Goal: Information Seeking & Learning: Check status

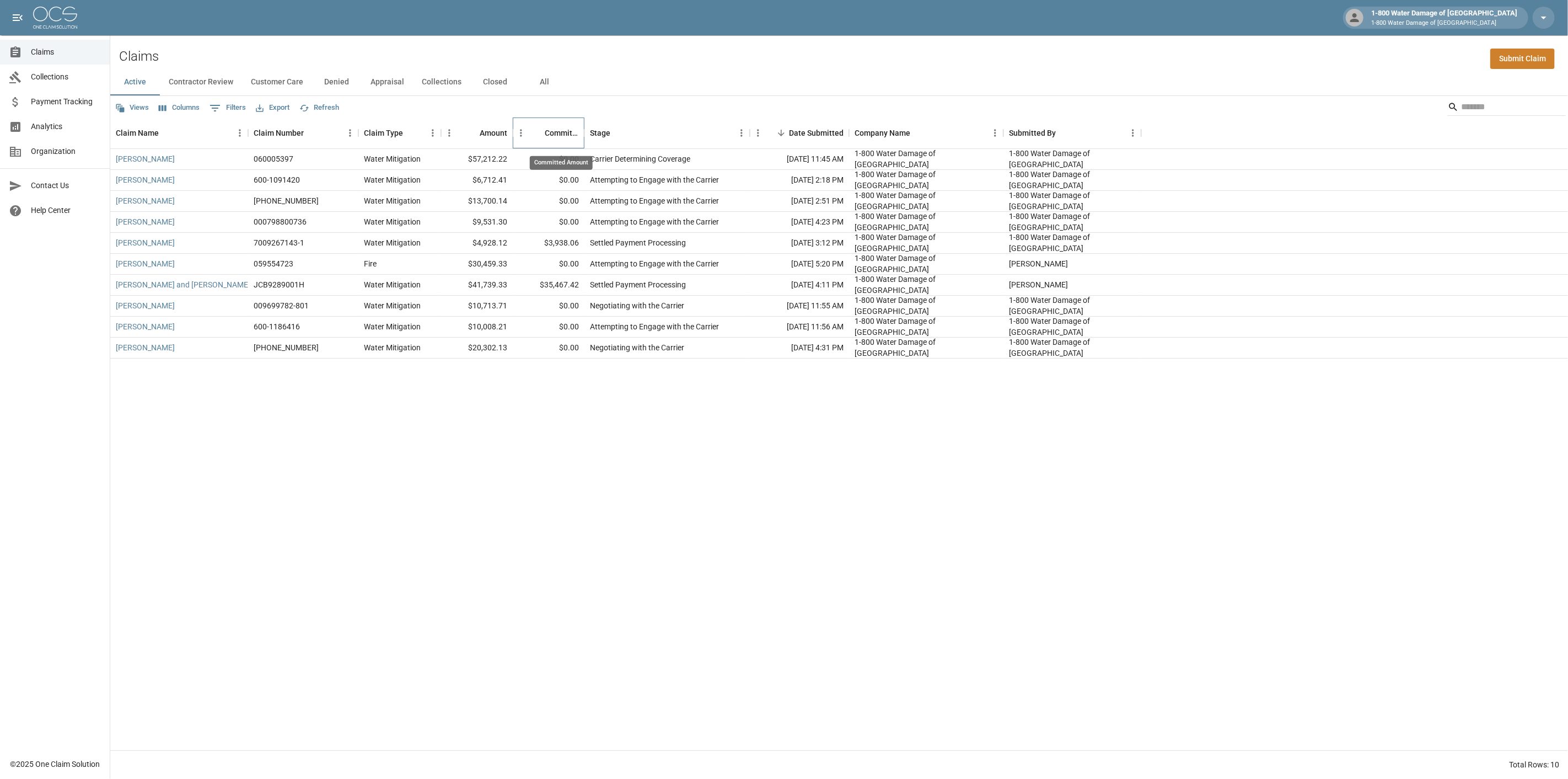
click at [555, 127] on div "Committed Amount" at bounding box center [562, 133] width 34 height 31
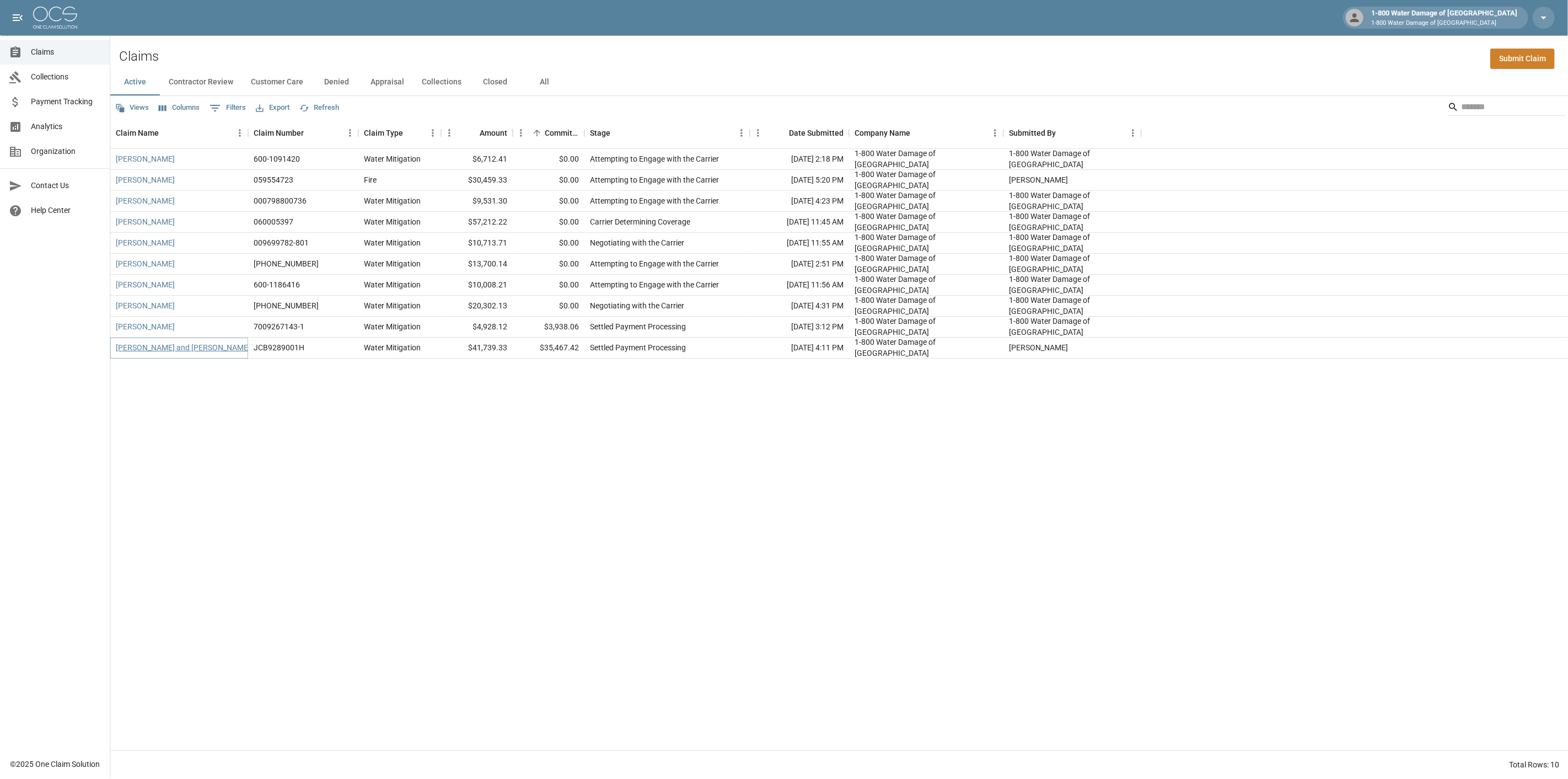
click at [145, 348] on link "[PERSON_NAME] and [PERSON_NAME]" at bounding box center [183, 348] width 135 height 11
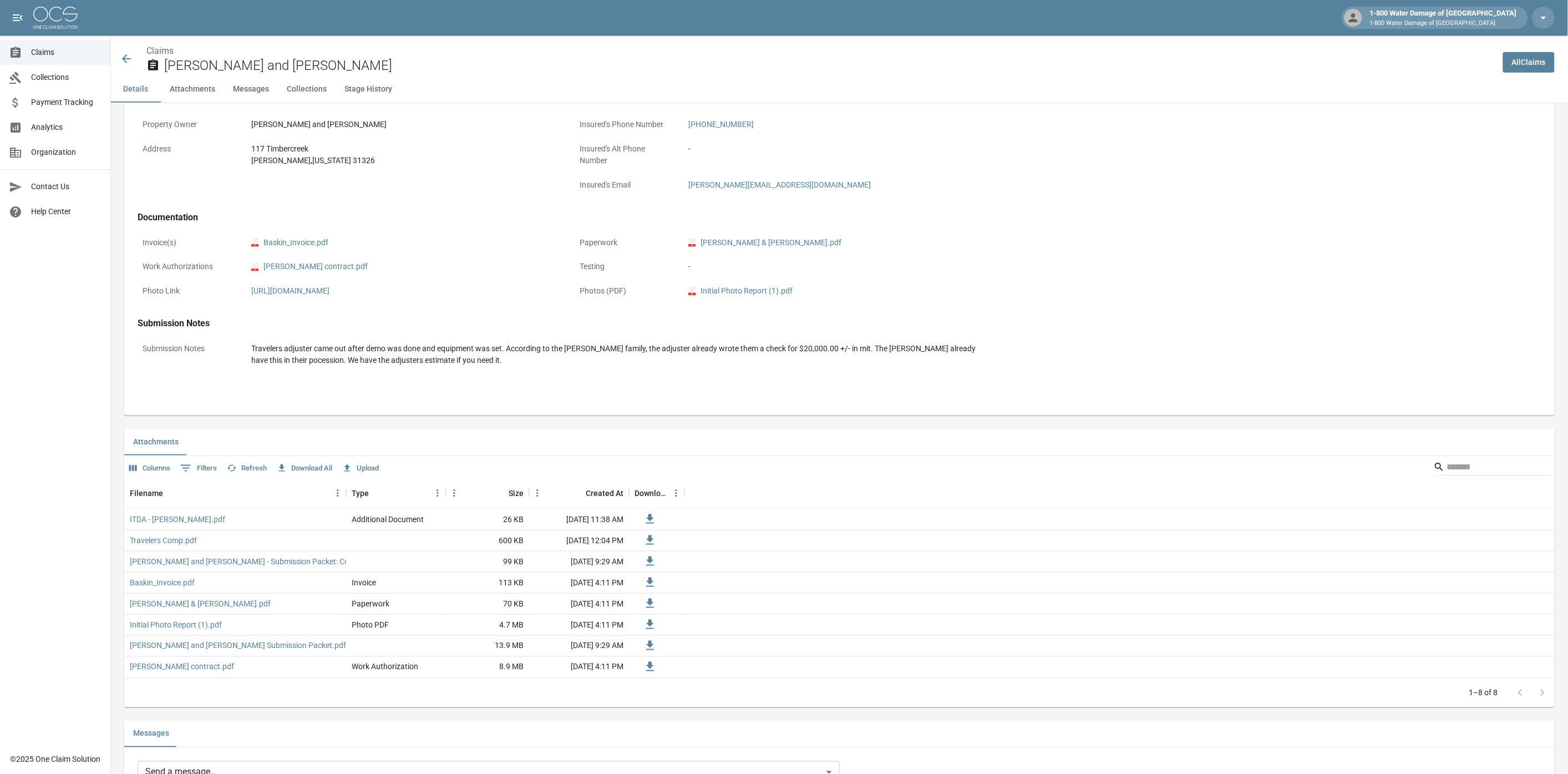
scroll to position [369, 0]
click at [161, 574] on link "Baskin_Invoice.pdf" at bounding box center [162, 577] width 65 height 11
click at [122, 54] on icon at bounding box center [127, 59] width 13 height 13
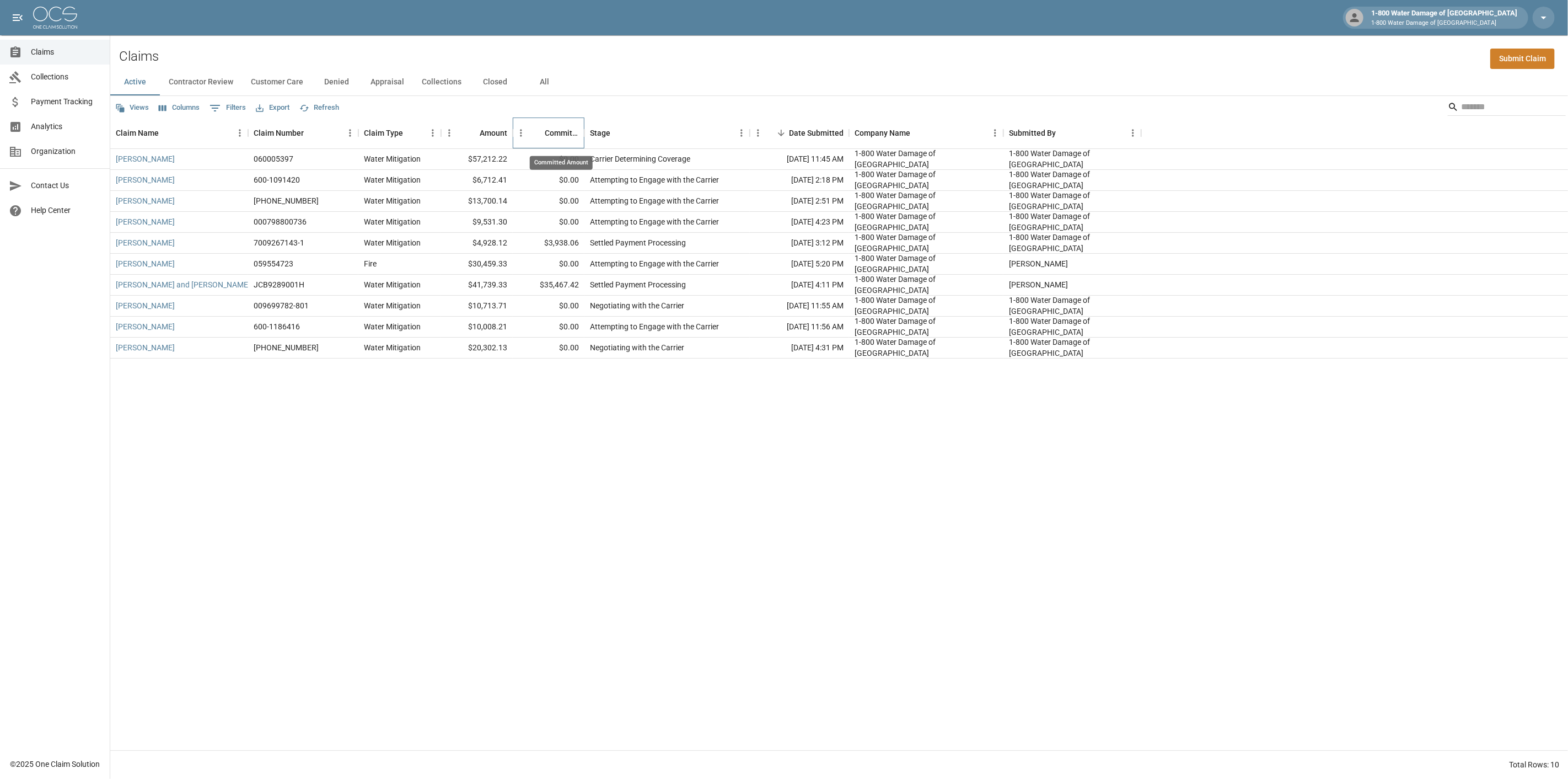
click at [558, 134] on div "Committed Amount" at bounding box center [562, 133] width 34 height 31
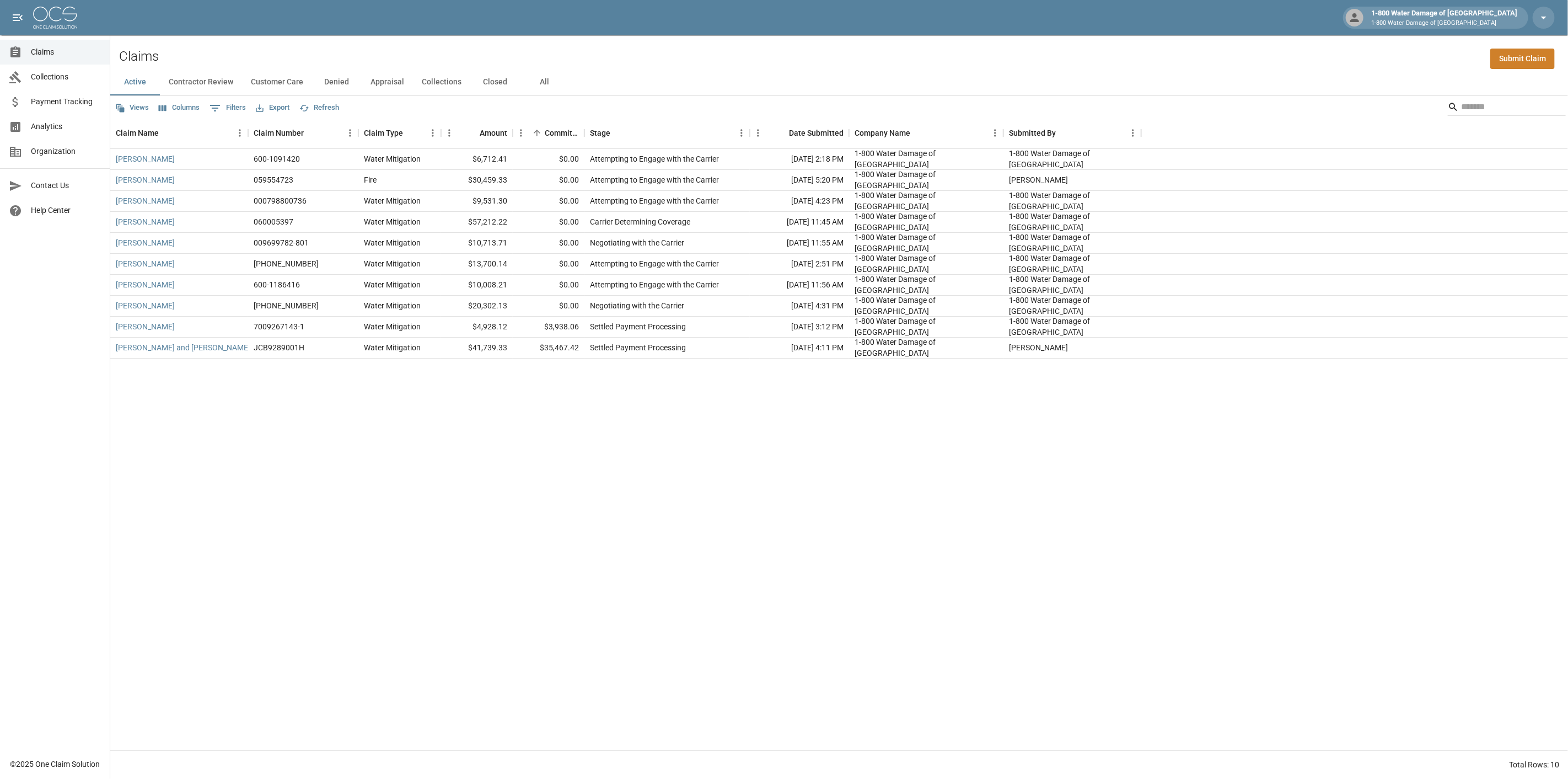
click at [208, 80] on button "Contractor Review" at bounding box center [201, 82] width 82 height 26
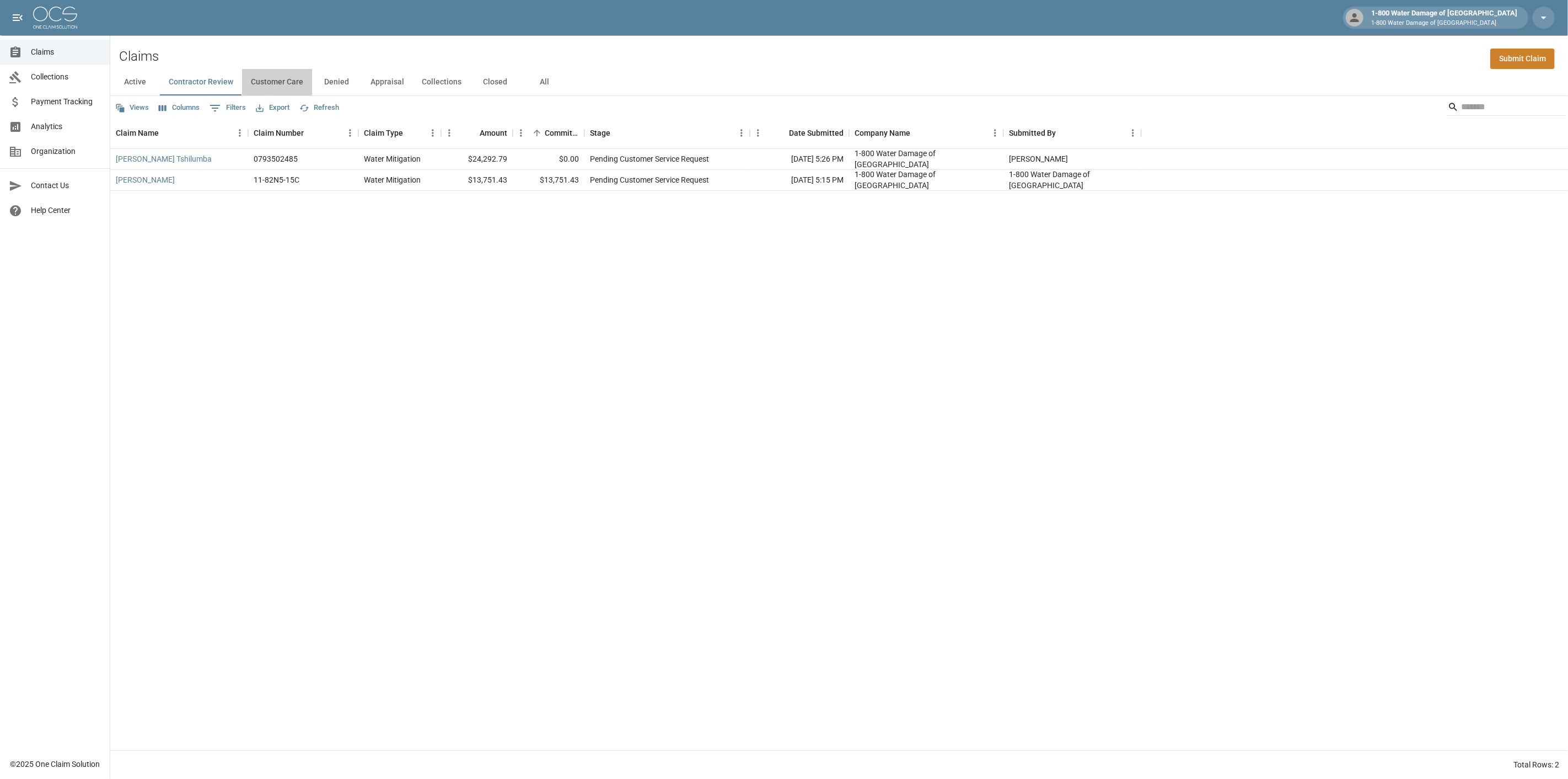
click at [276, 79] on button "Customer Care" at bounding box center [277, 82] width 70 height 26
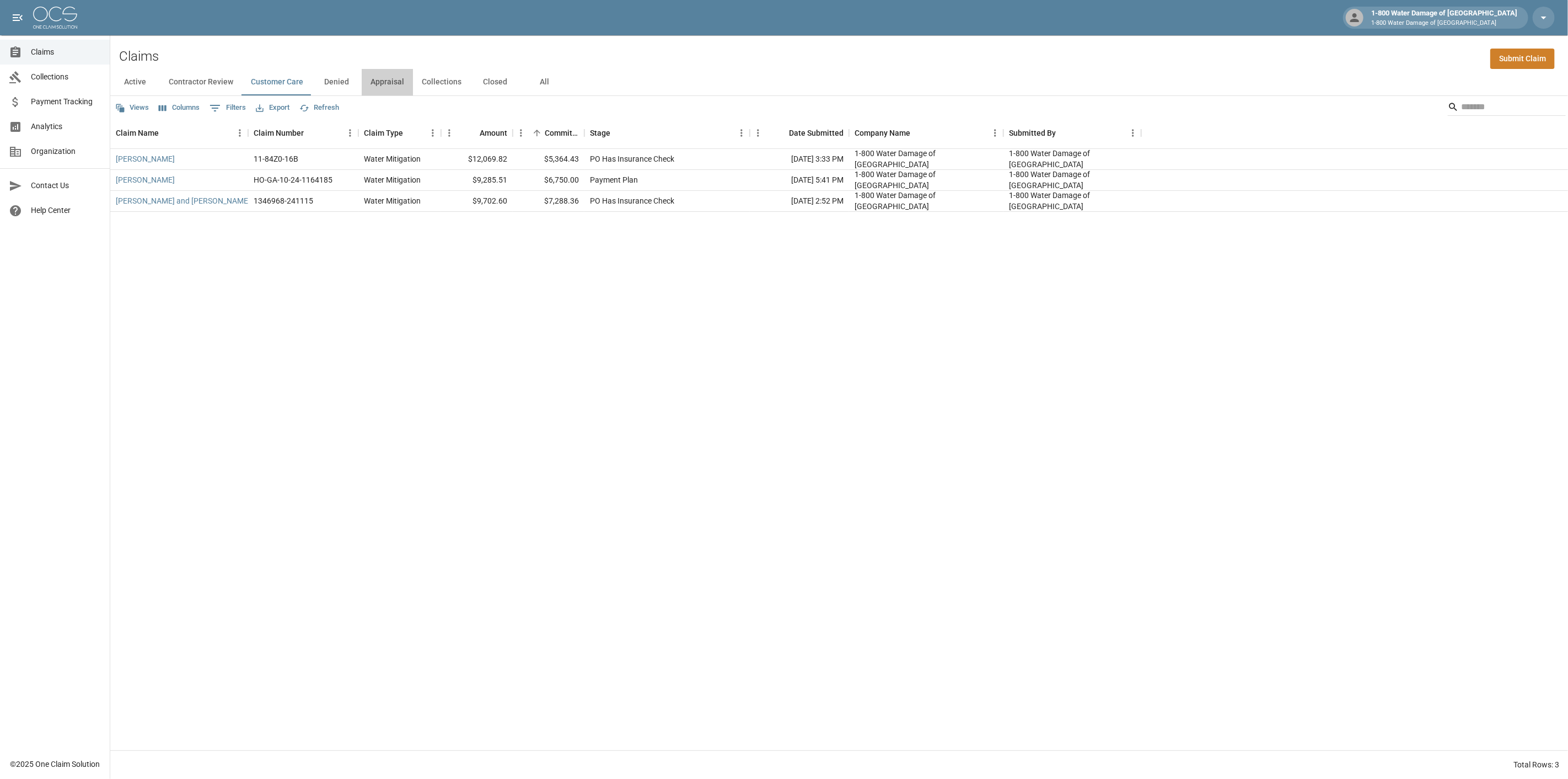
click at [386, 83] on button "Appraisal" at bounding box center [387, 82] width 51 height 26
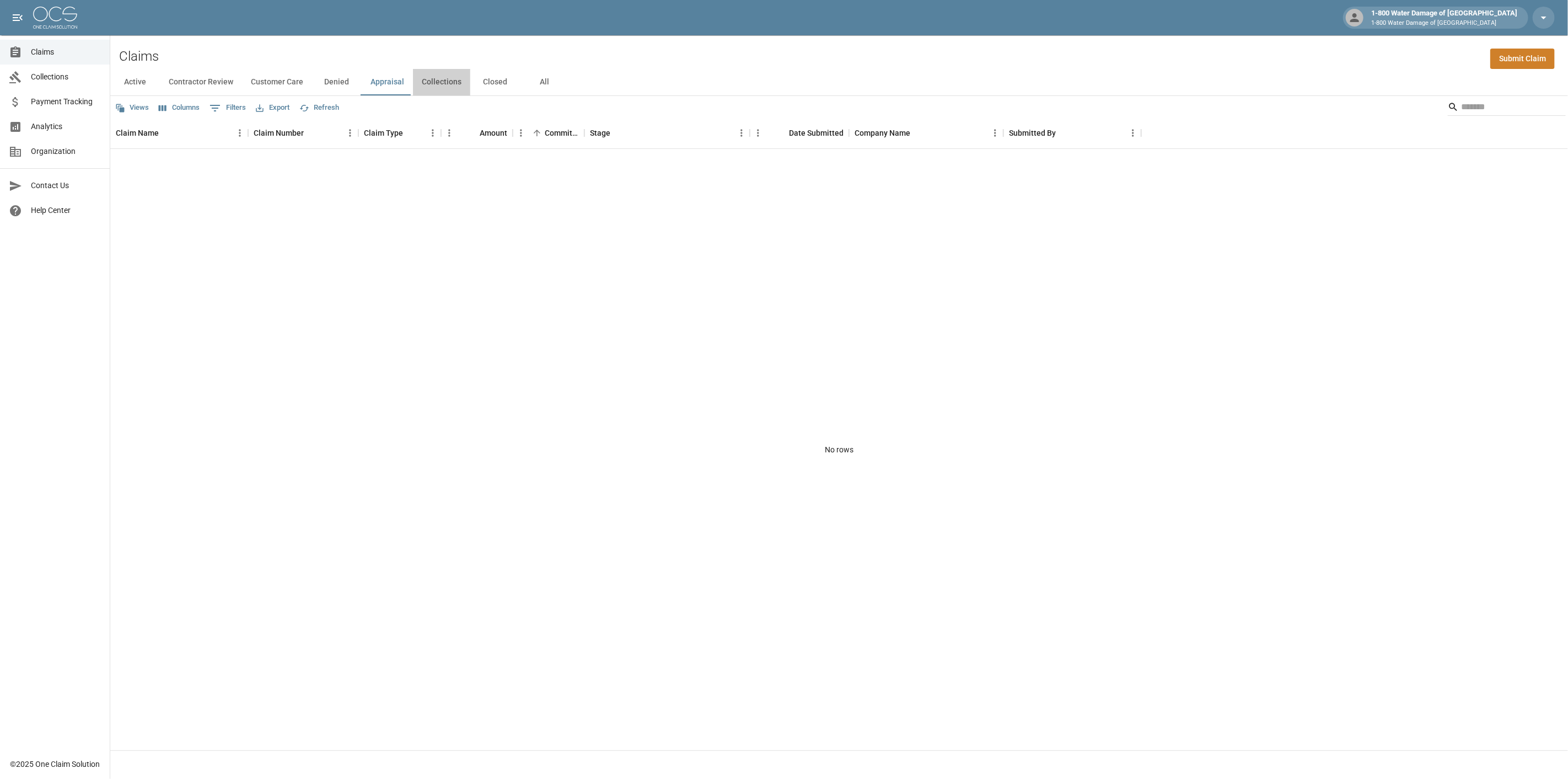
click at [444, 86] on button "Collections" at bounding box center [441, 82] width 57 height 26
click at [486, 74] on button "Closed" at bounding box center [495, 82] width 50 height 26
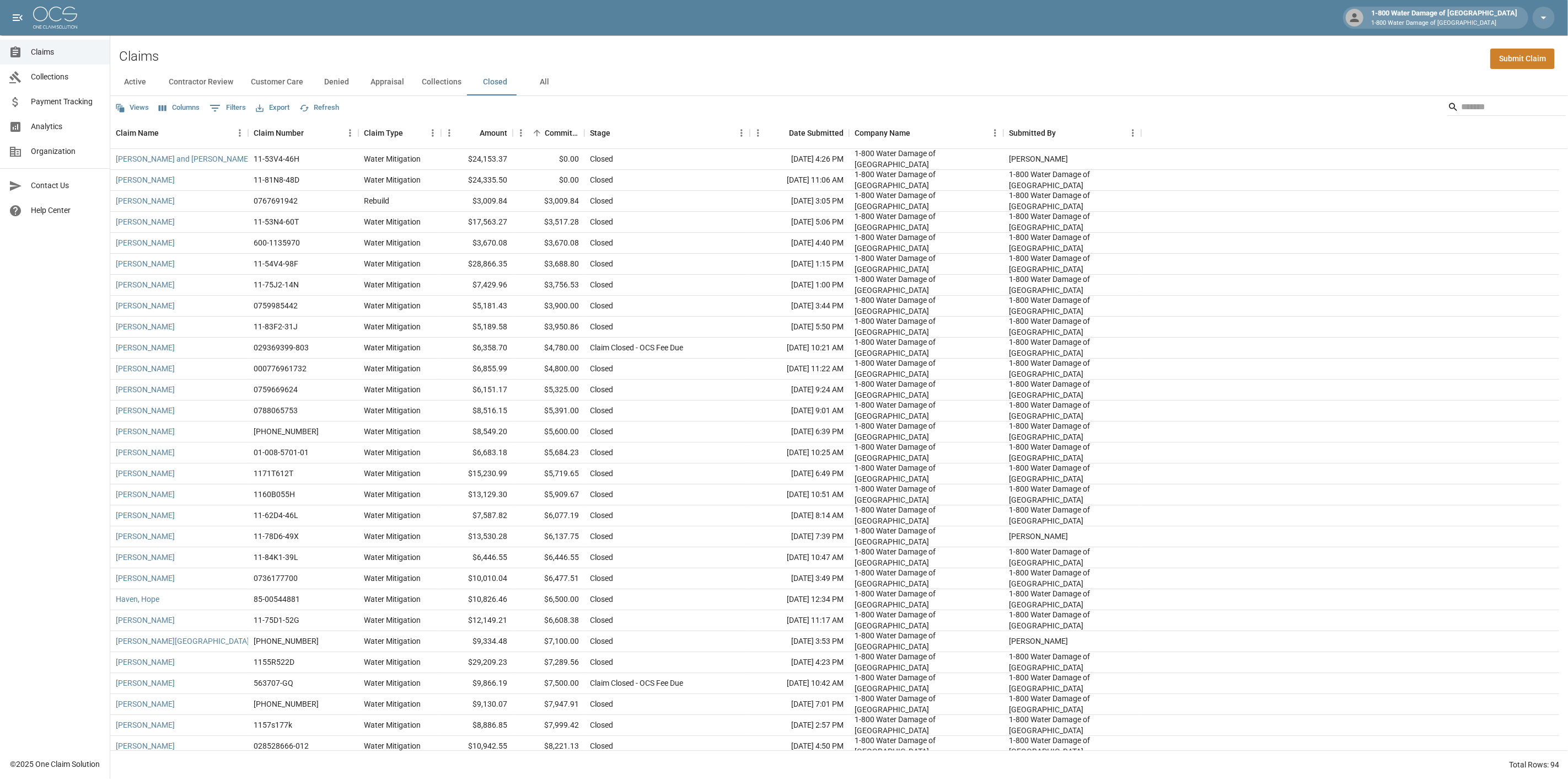
click at [449, 76] on button "Collections" at bounding box center [441, 82] width 57 height 26
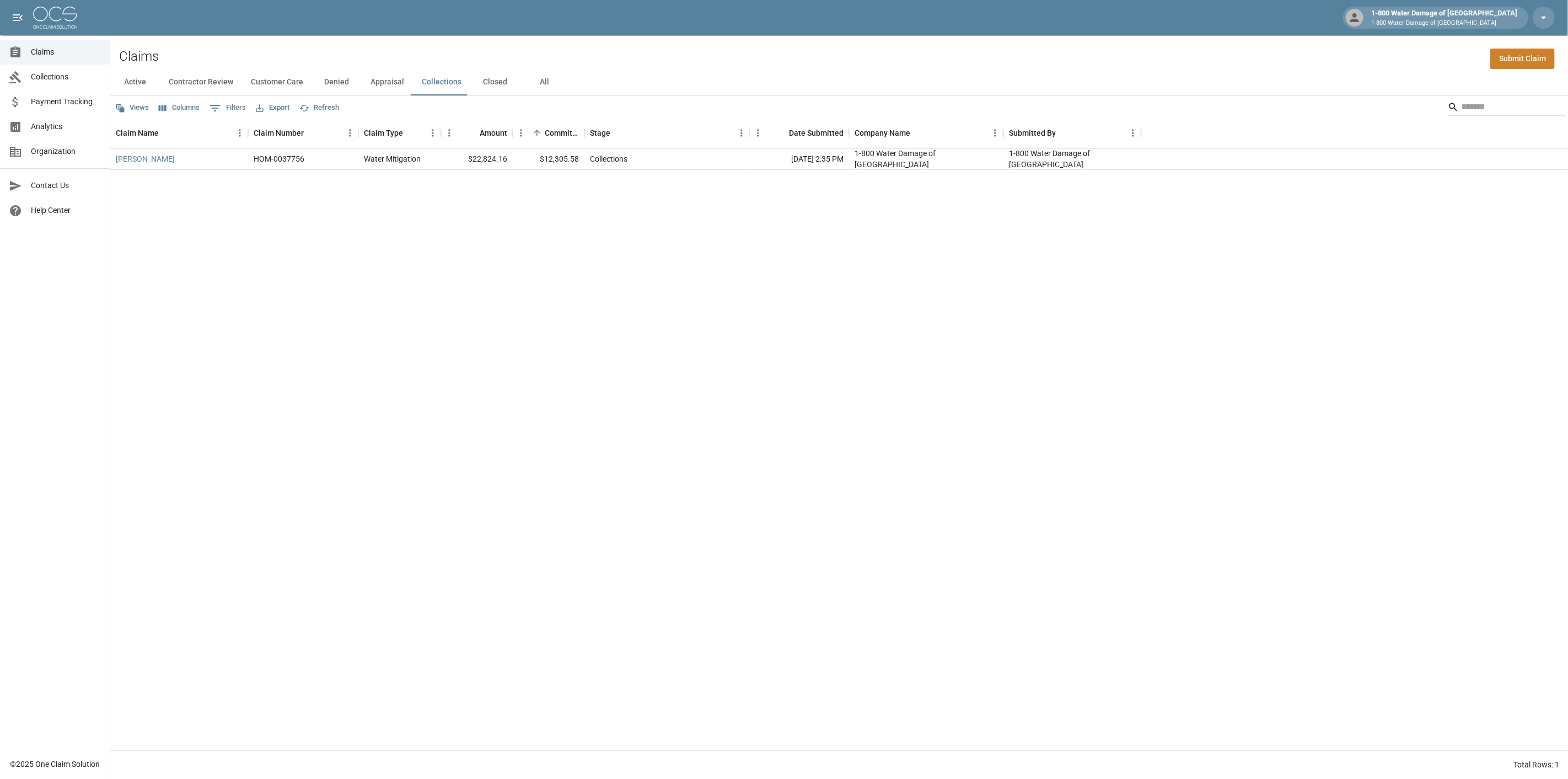
click at [500, 80] on button "Closed" at bounding box center [495, 82] width 50 height 26
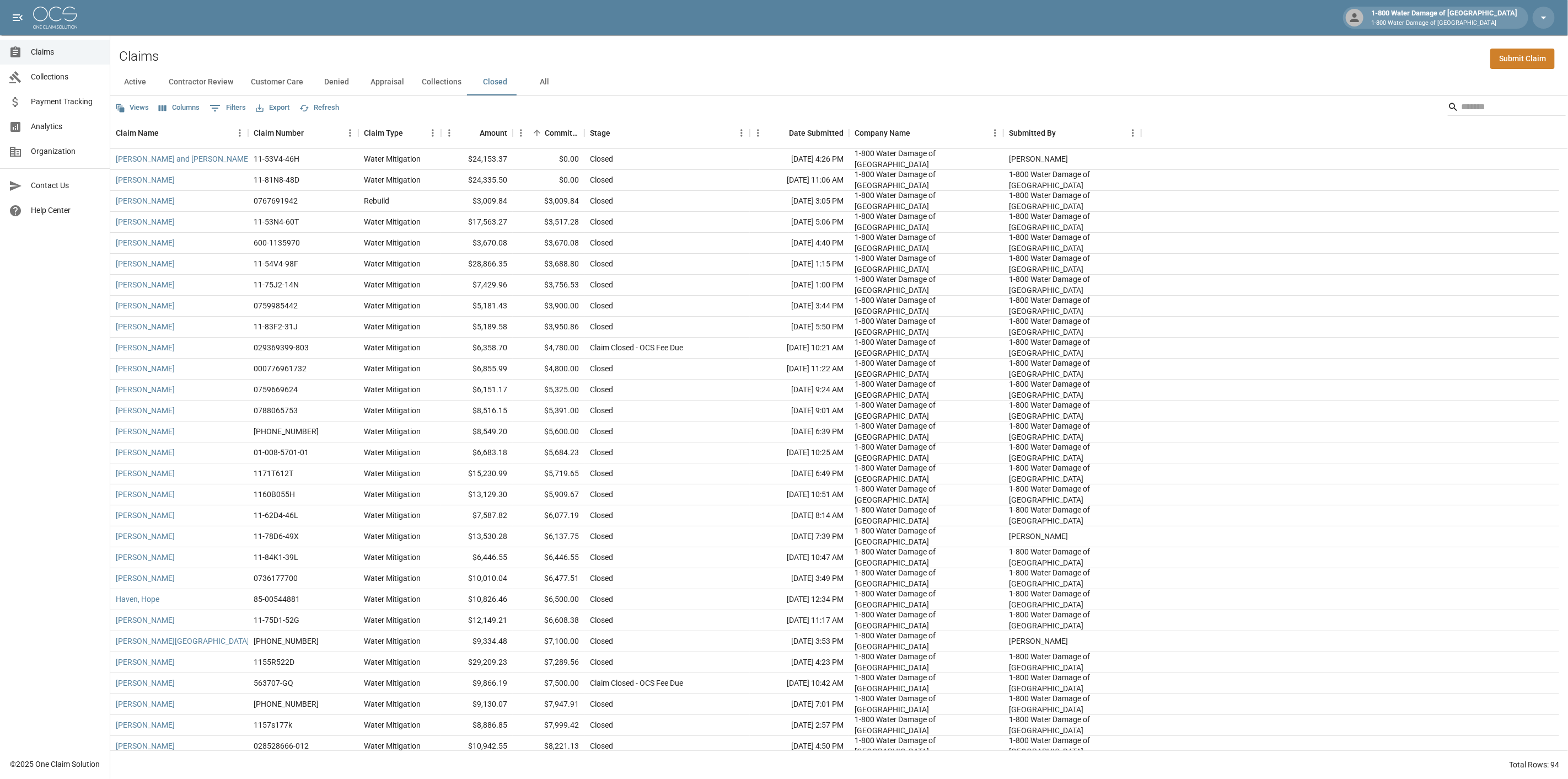
click at [133, 79] on button "Active" at bounding box center [135, 82] width 50 height 26
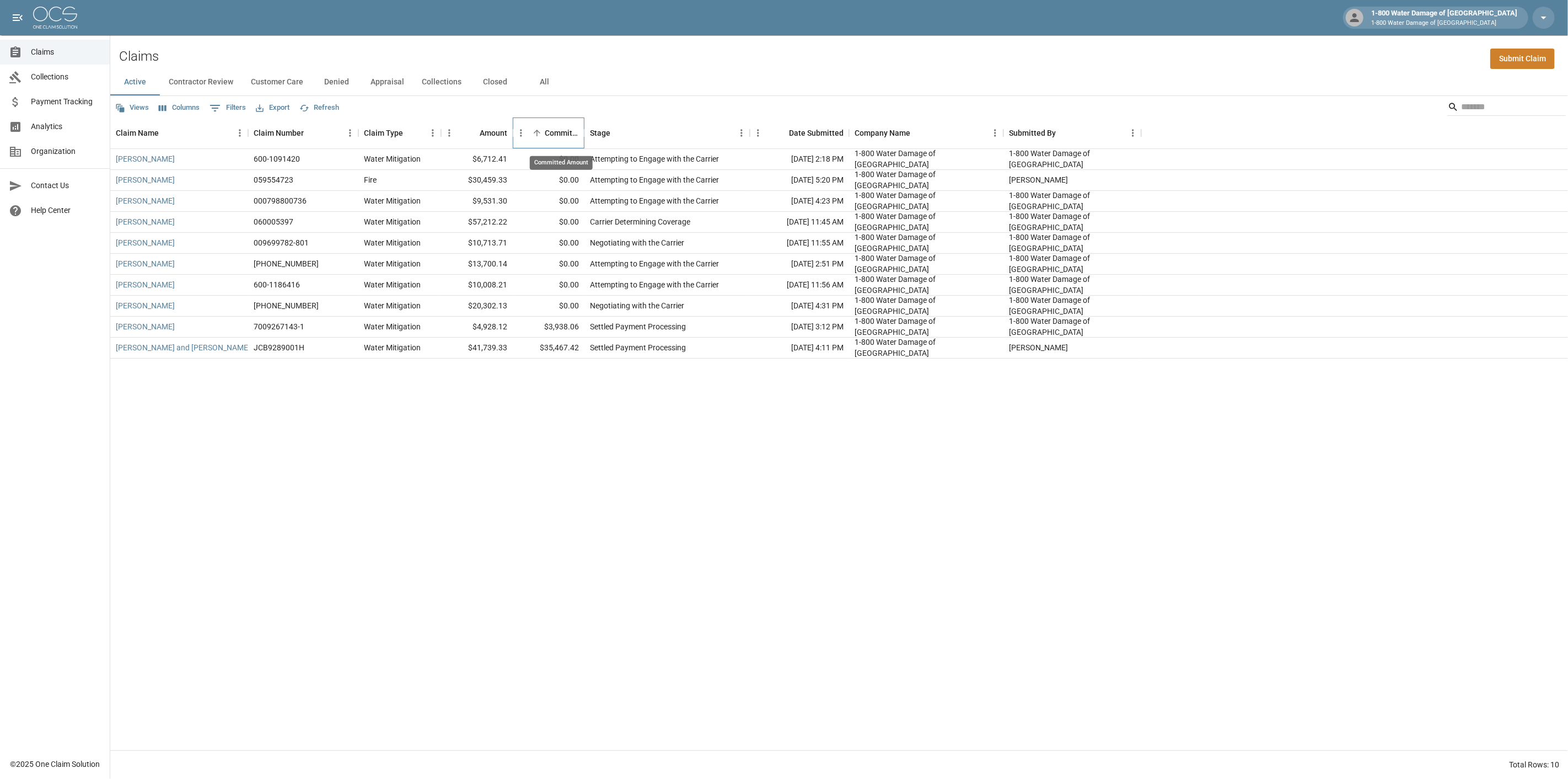
click at [552, 129] on div "Committed Amount" at bounding box center [562, 133] width 34 height 31
click at [812, 131] on div "Date Submitted" at bounding box center [816, 133] width 55 height 31
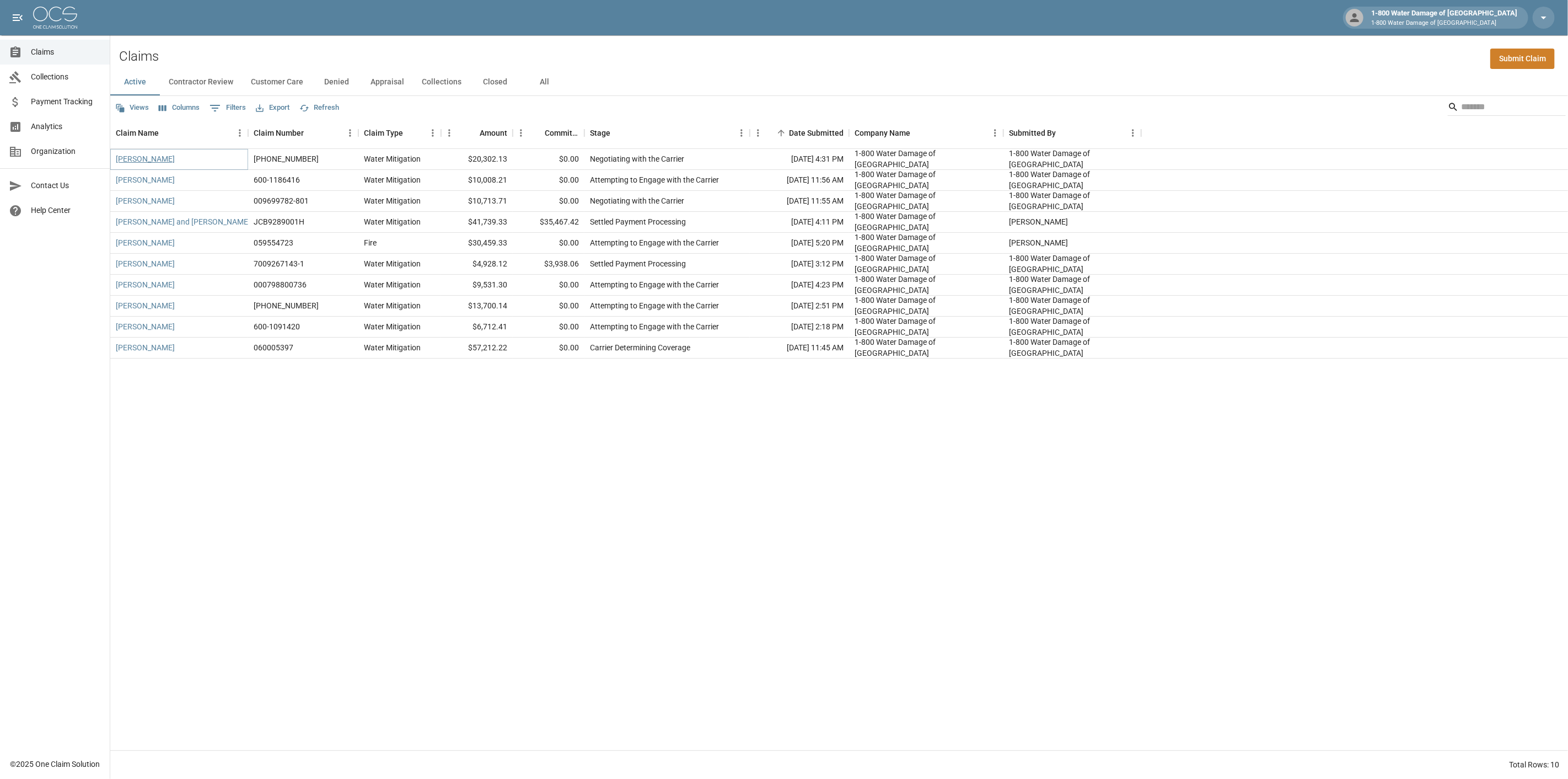
click at [140, 161] on link "[PERSON_NAME]" at bounding box center [145, 159] width 59 height 11
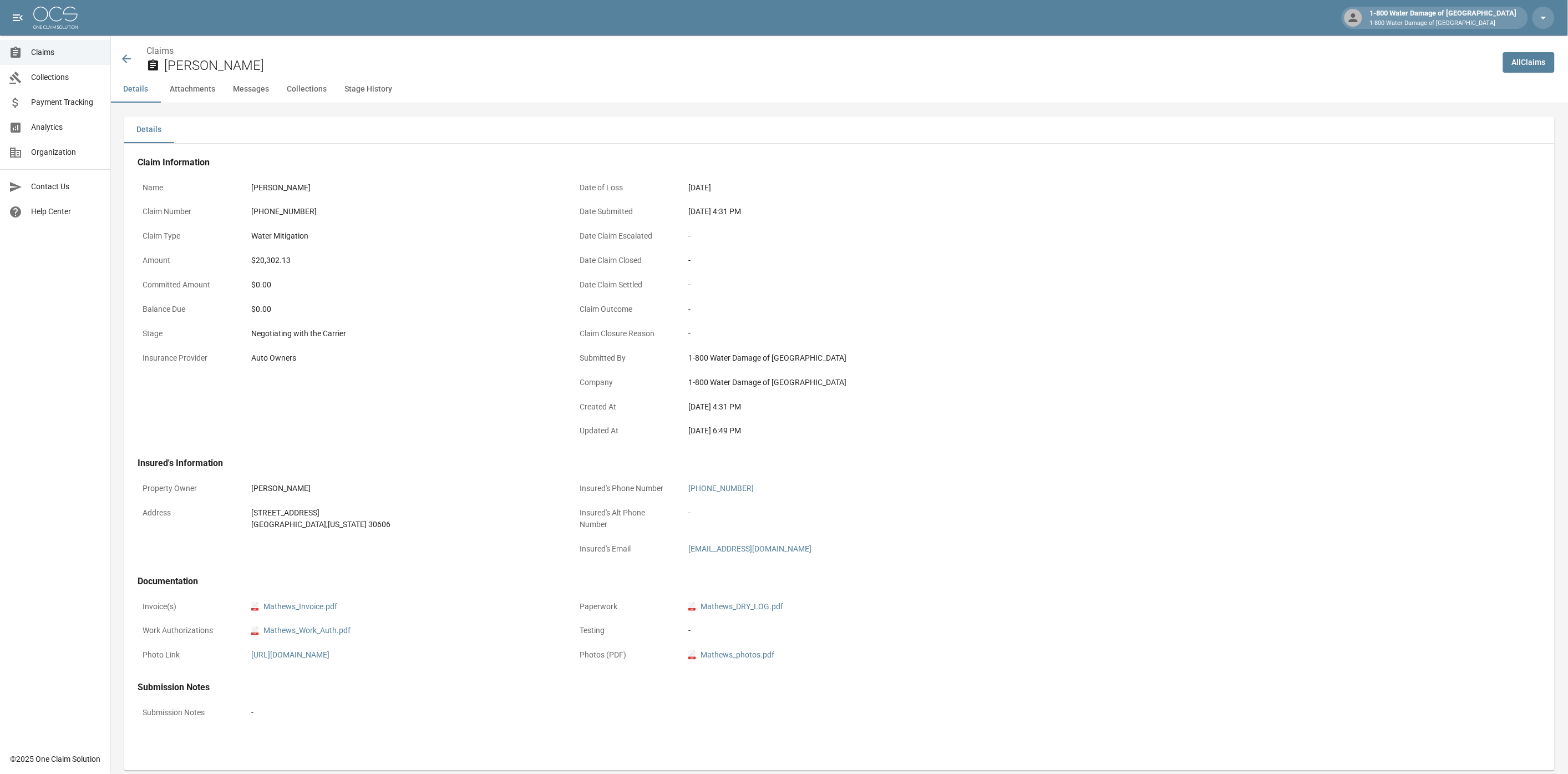
click at [124, 59] on icon at bounding box center [126, 59] width 9 height 9
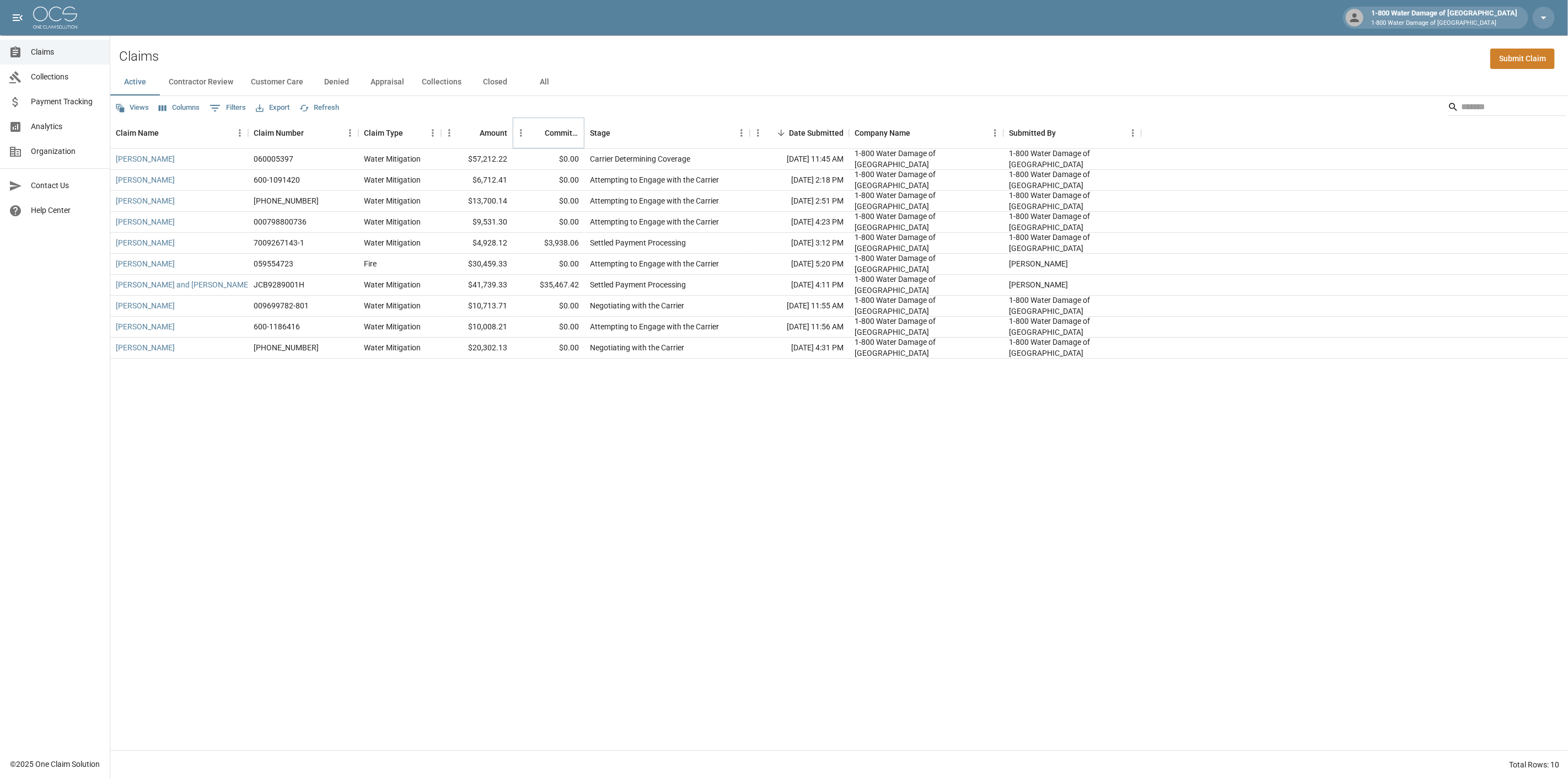
click at [541, 132] on icon "Sort" at bounding box center [537, 133] width 10 height 10
click at [145, 179] on link "[PERSON_NAME]" at bounding box center [145, 180] width 59 height 11
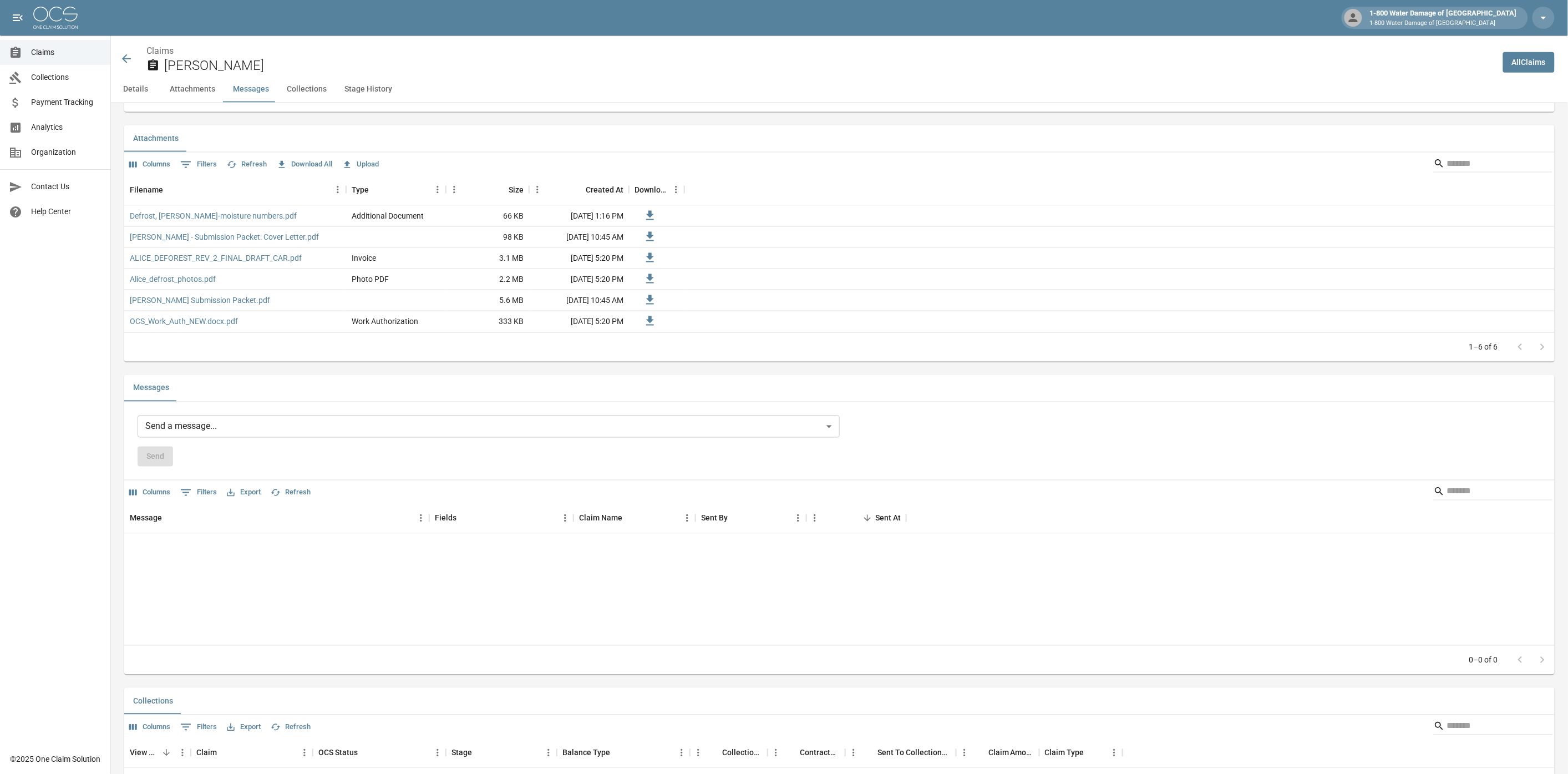
scroll to position [616, 0]
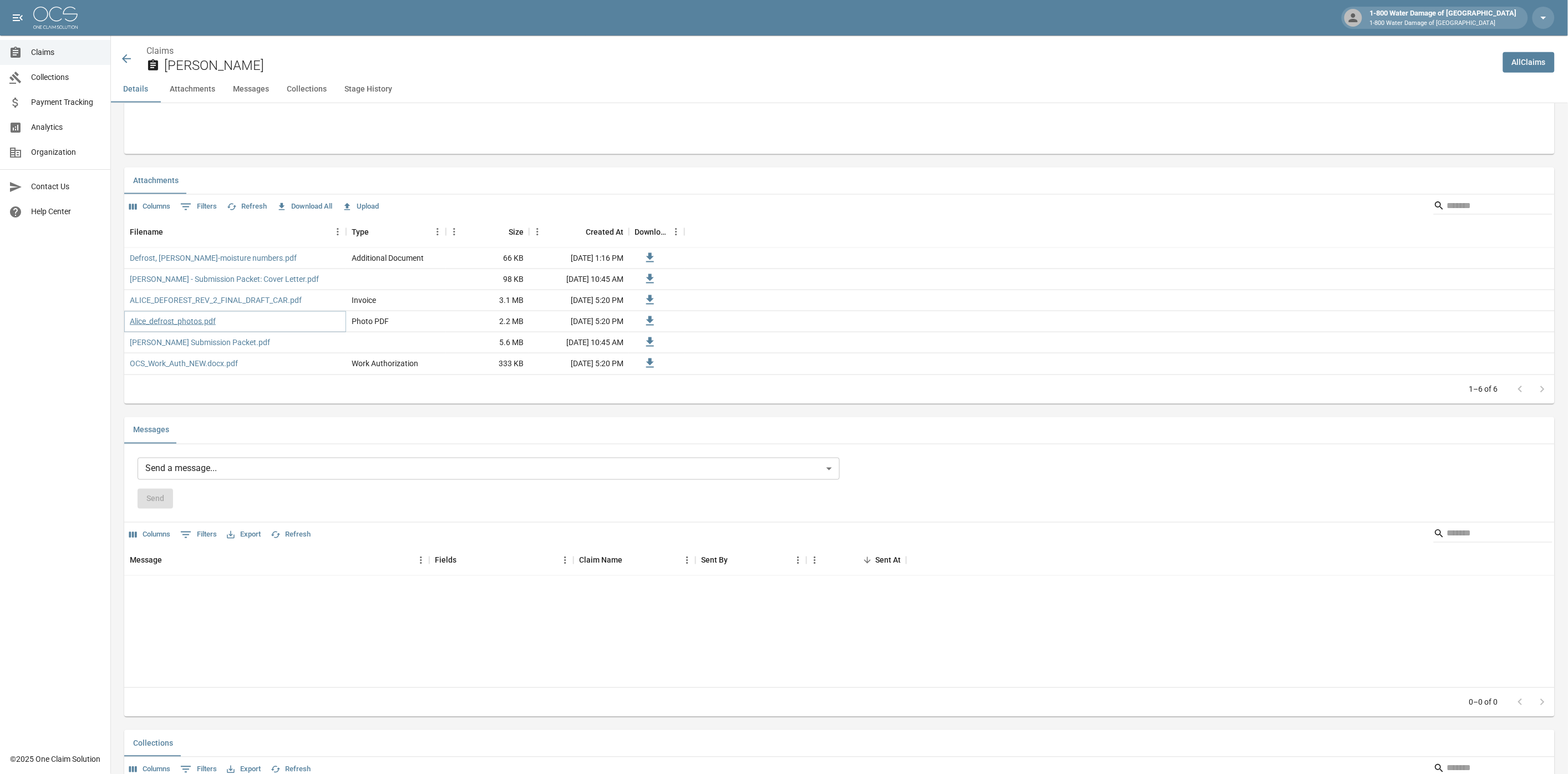
click at [185, 321] on link "Alice_defrost_photos.pdf" at bounding box center [173, 321] width 86 height 11
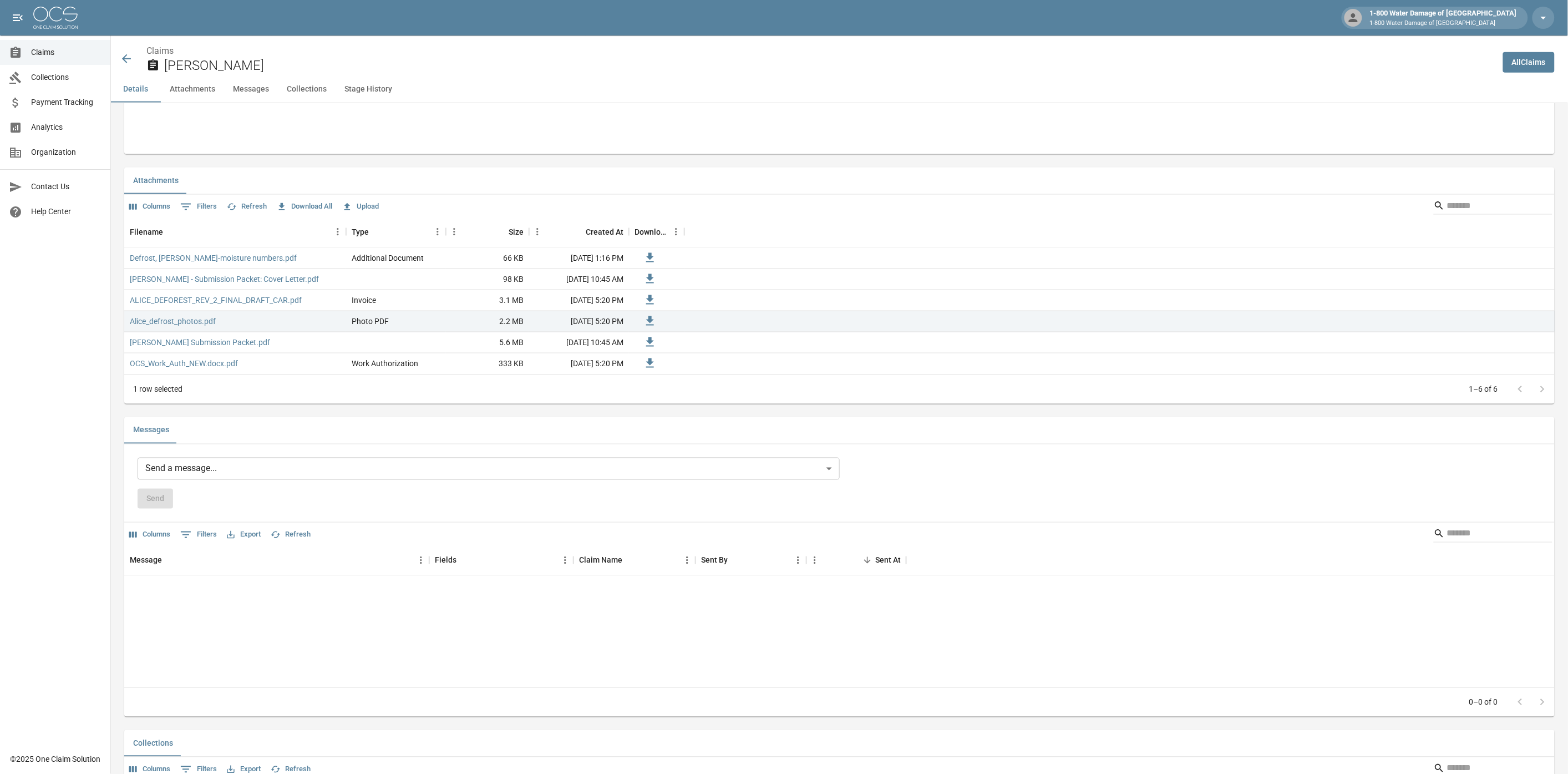
click at [120, 56] on icon at bounding box center [127, 59] width 13 height 13
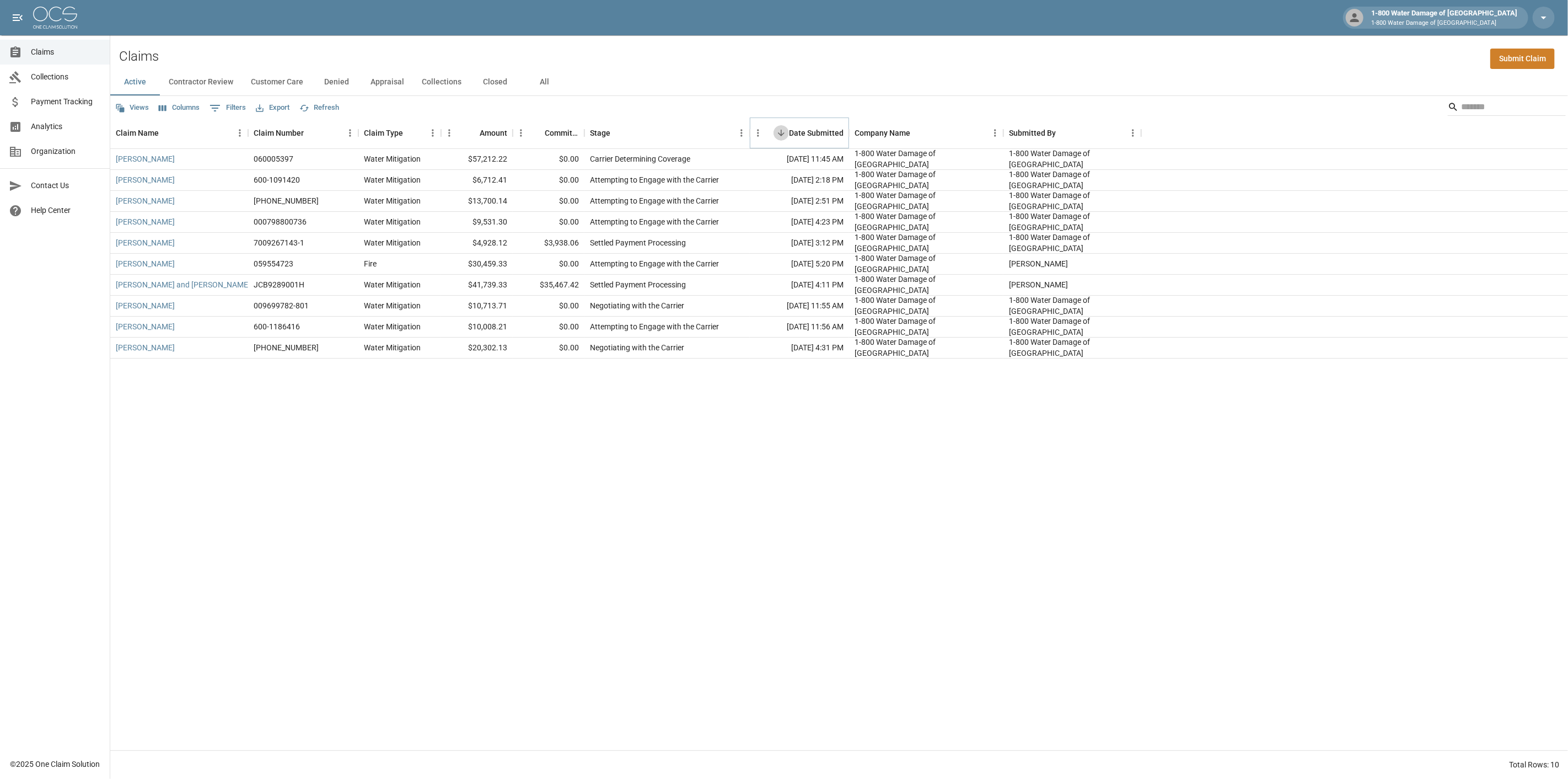
click at [780, 135] on icon "Sort" at bounding box center [781, 133] width 7 height 7
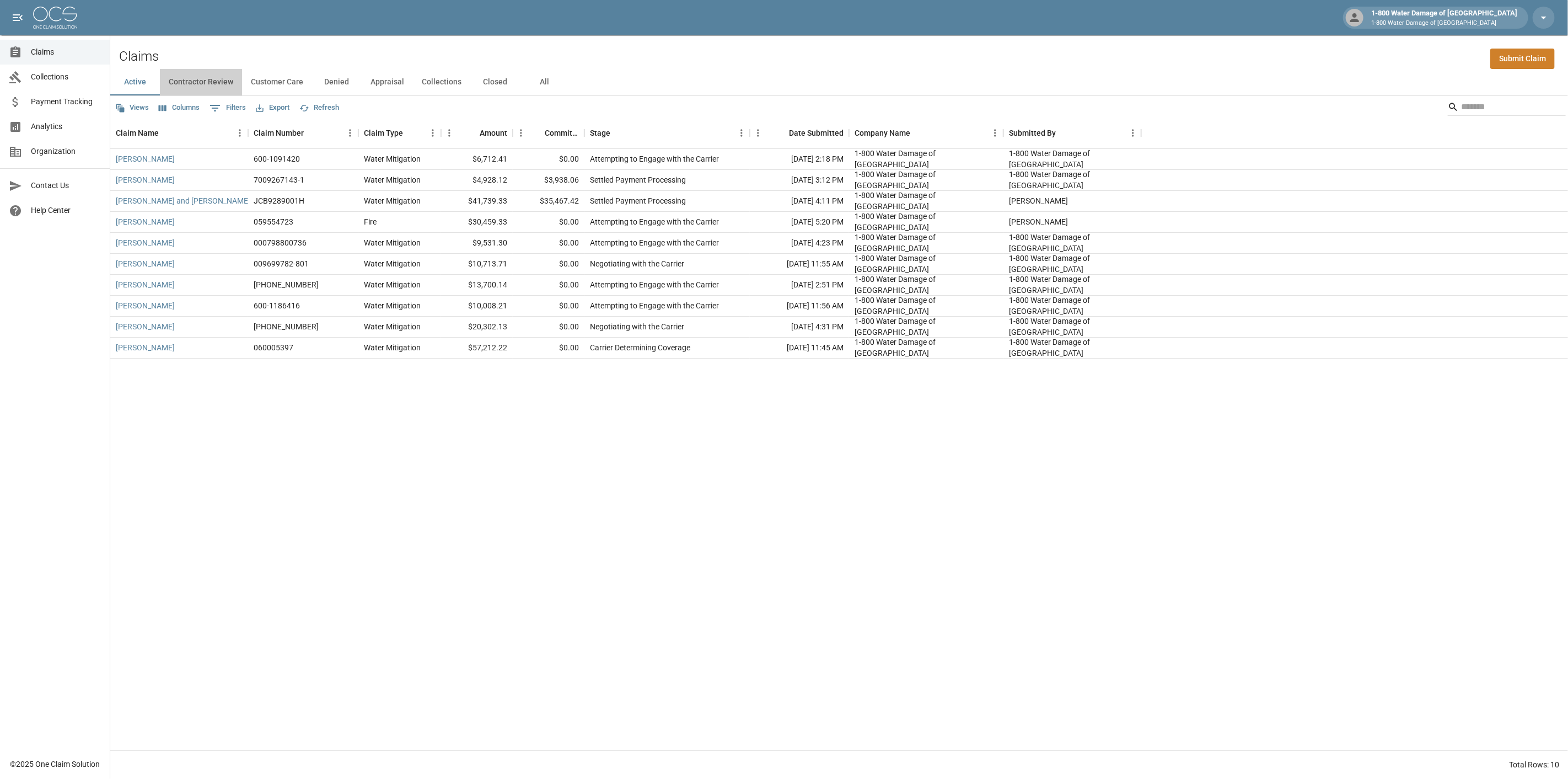
click at [201, 83] on button "Contractor Review" at bounding box center [201, 82] width 82 height 26
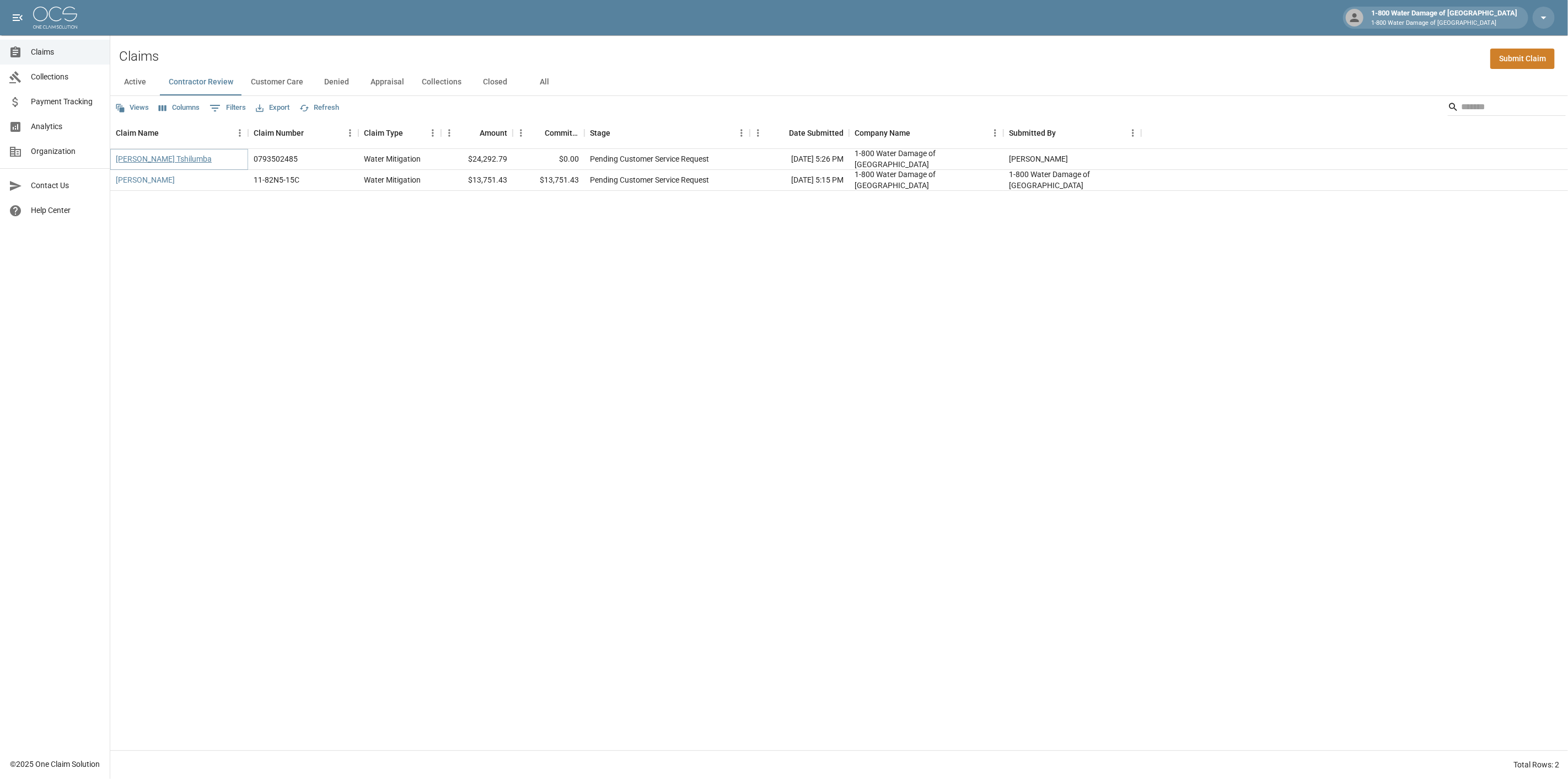
click at [161, 160] on link "[PERSON_NAME] Tshilumba" at bounding box center [164, 159] width 96 height 11
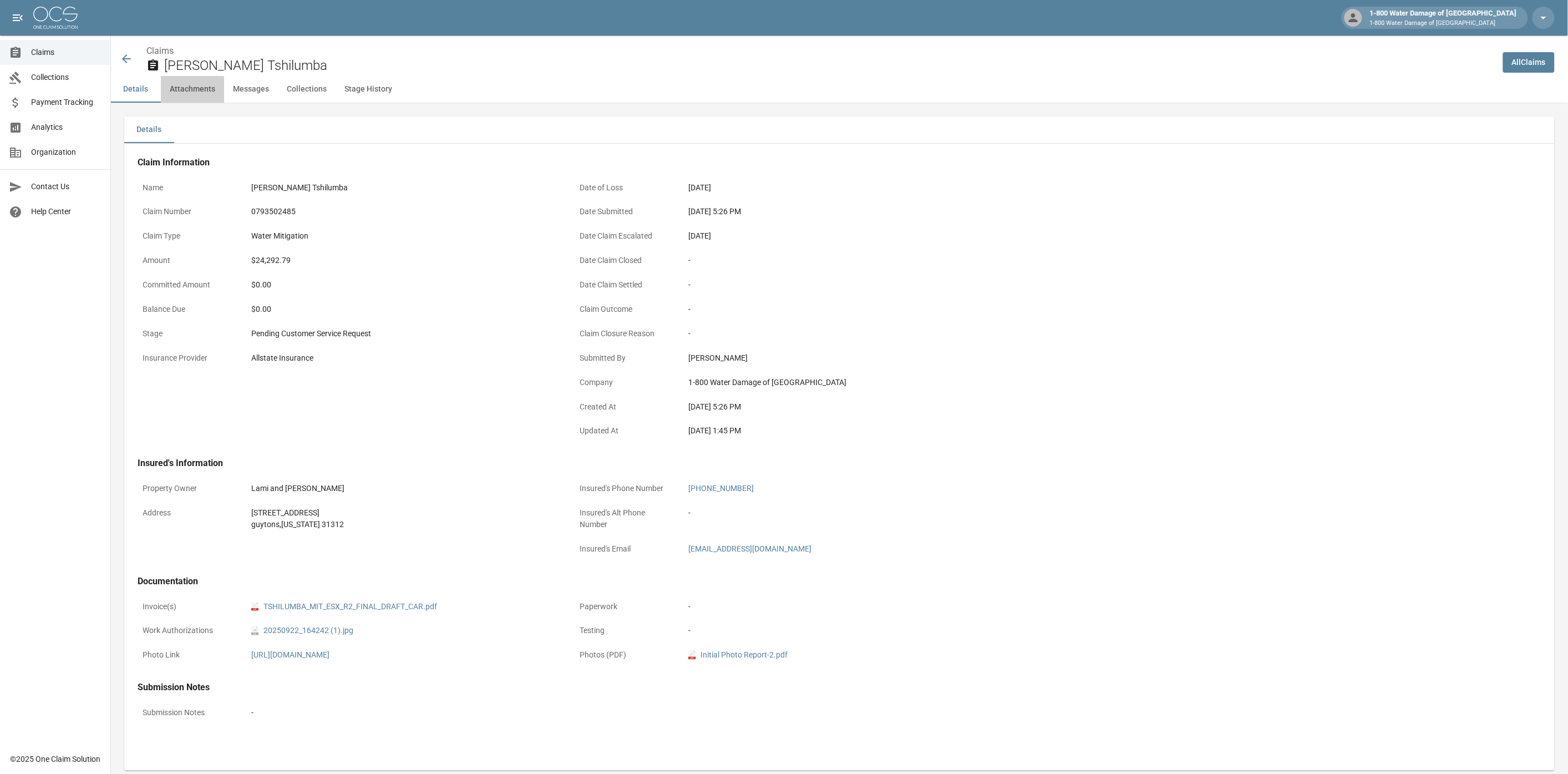
click at [189, 90] on button "Attachments" at bounding box center [192, 89] width 63 height 26
click at [127, 61] on icon at bounding box center [127, 59] width 13 height 13
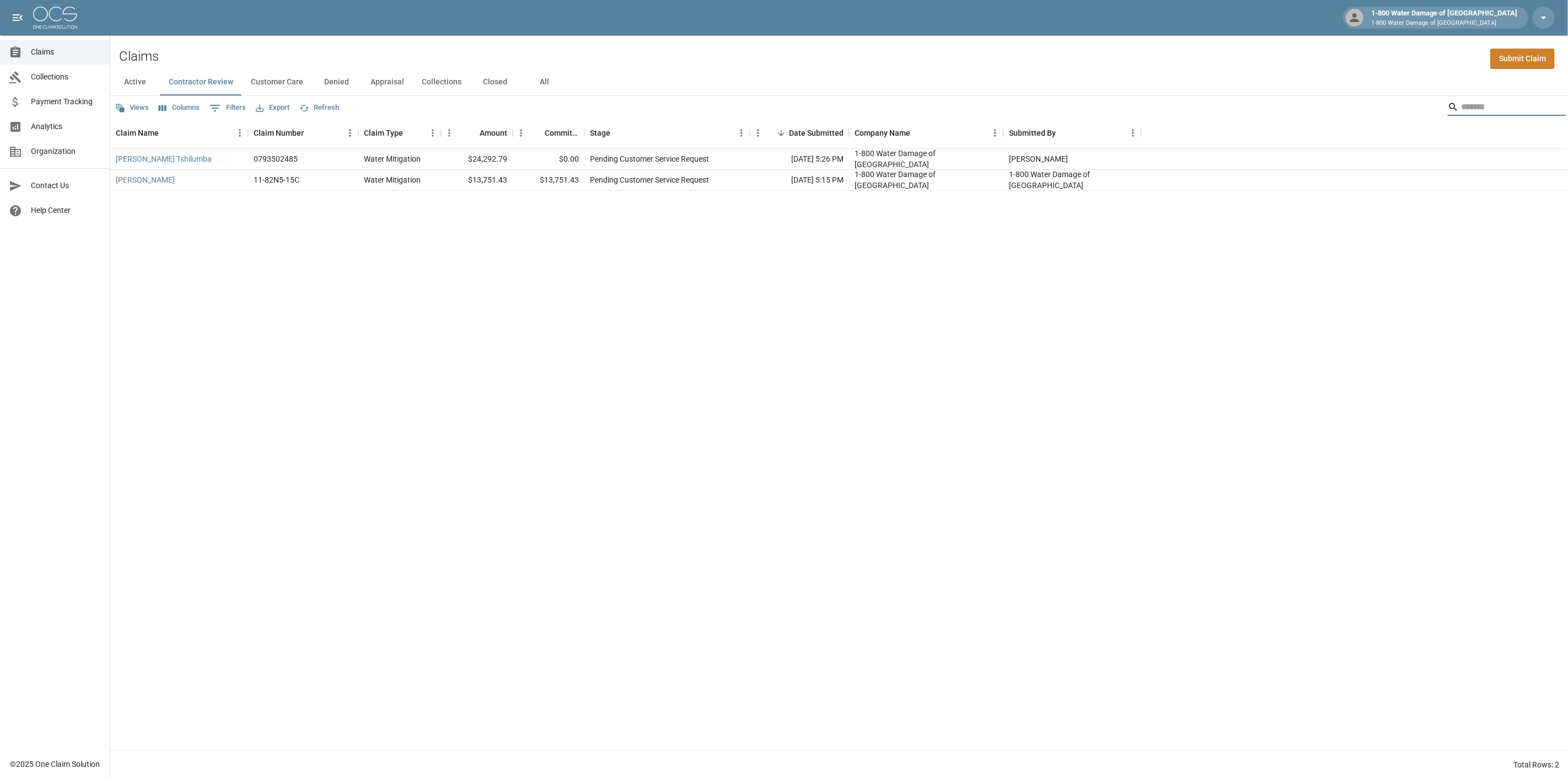
click at [1469, 110] on input "Search" at bounding box center [1505, 107] width 88 height 18
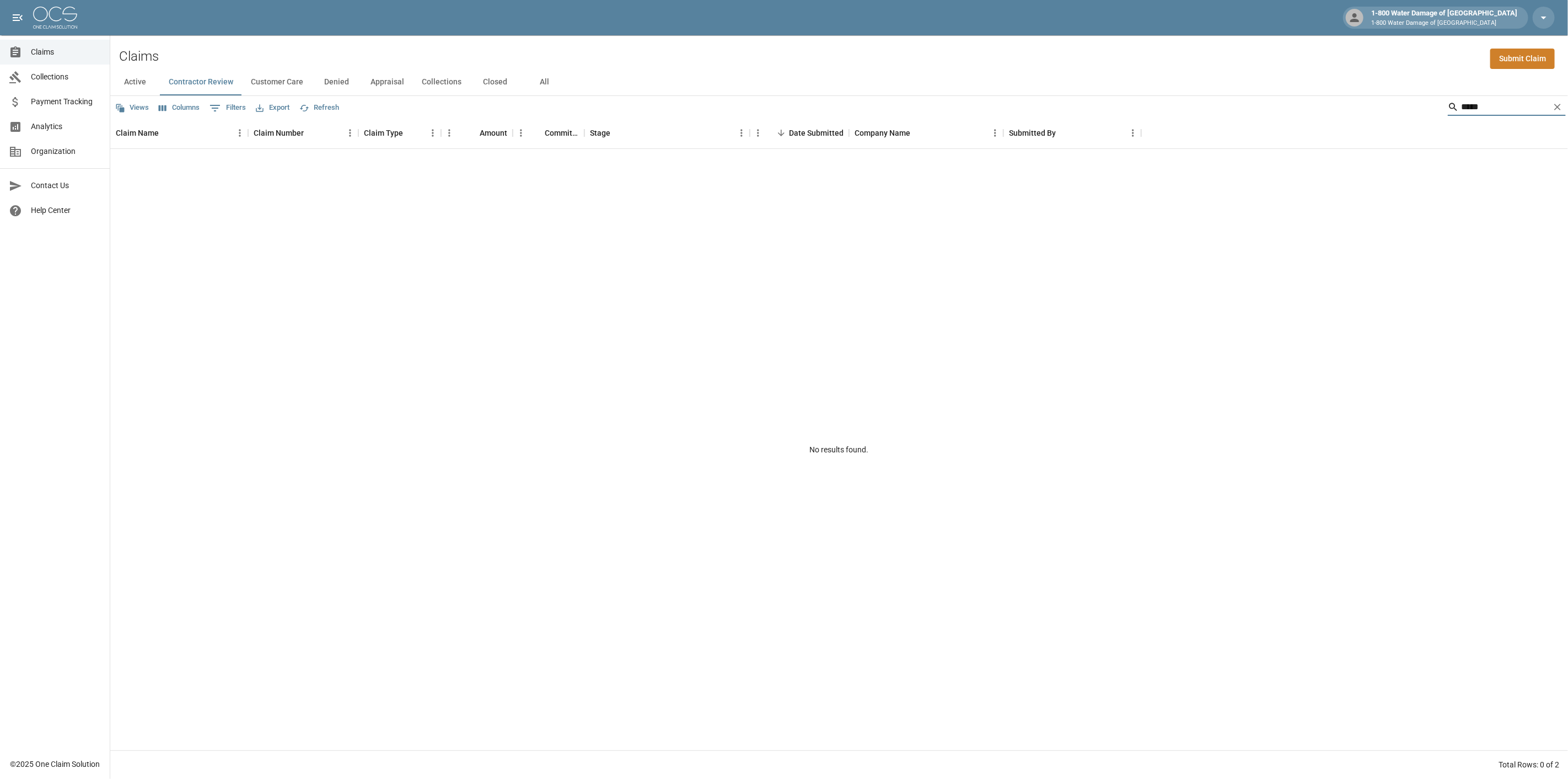
type input "*****"
click at [541, 80] on button "All" at bounding box center [545, 82] width 50 height 26
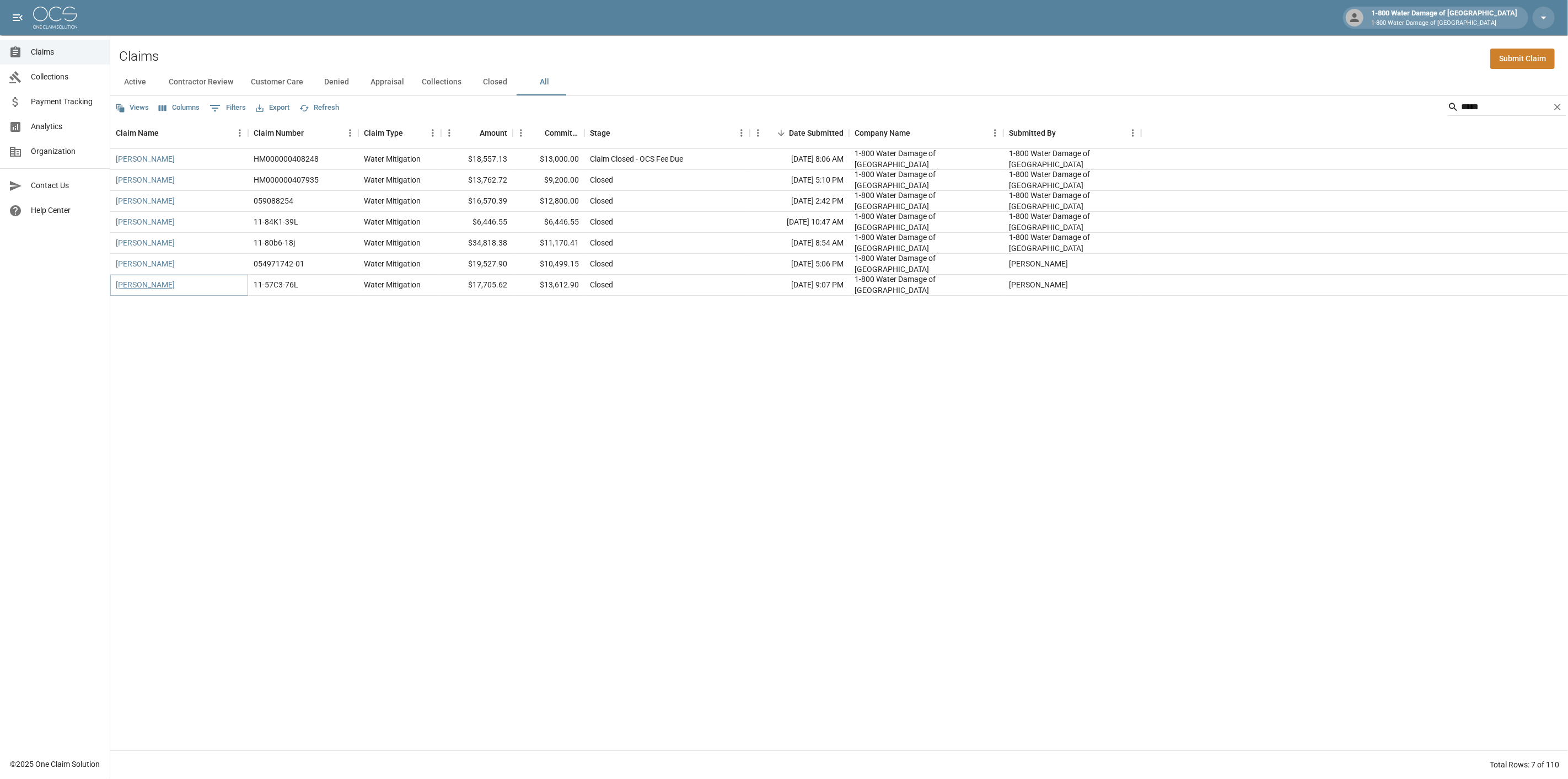
click at [134, 283] on link "[PERSON_NAME]" at bounding box center [145, 284] width 59 height 11
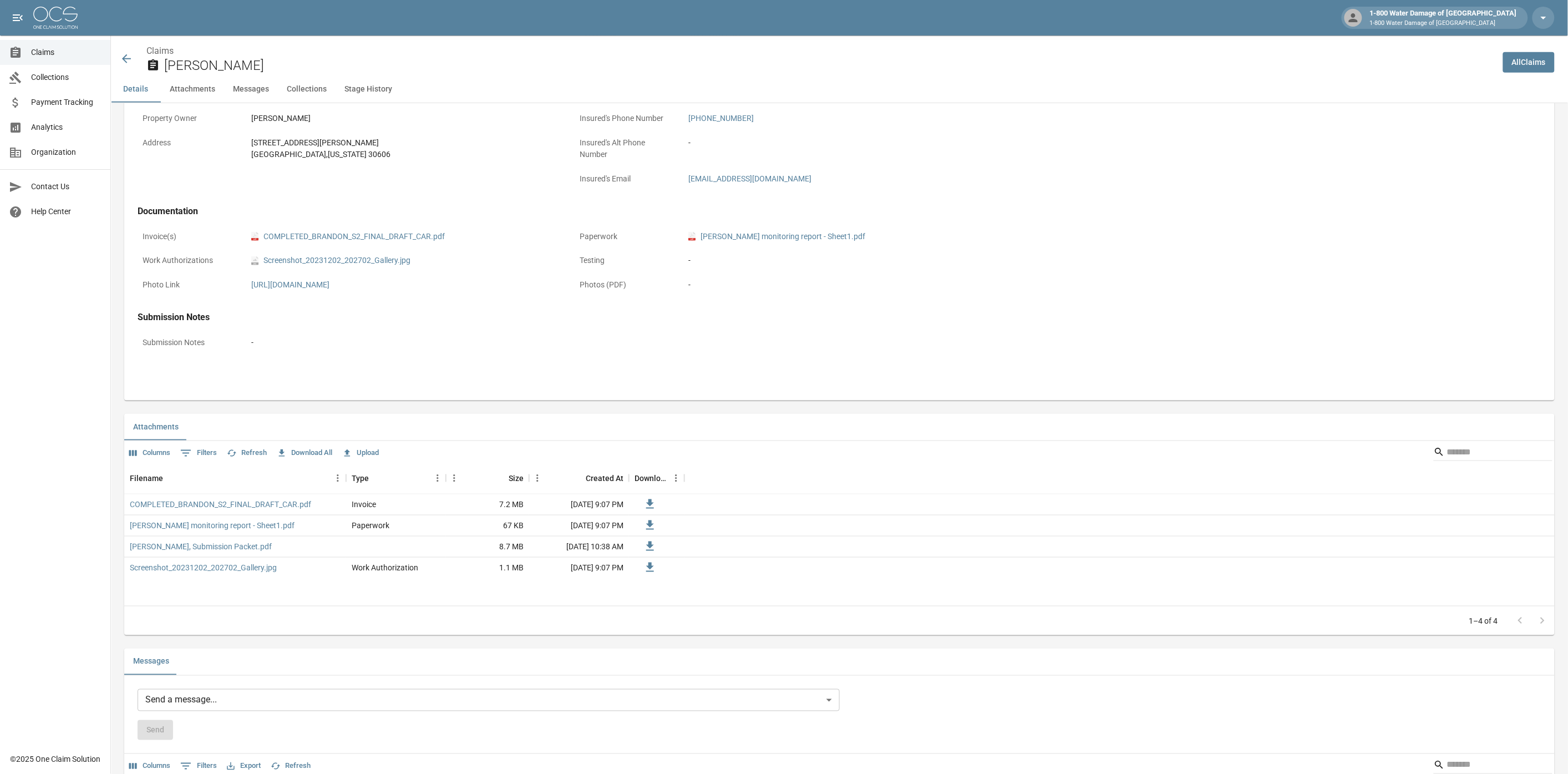
scroll to position [369, 0]
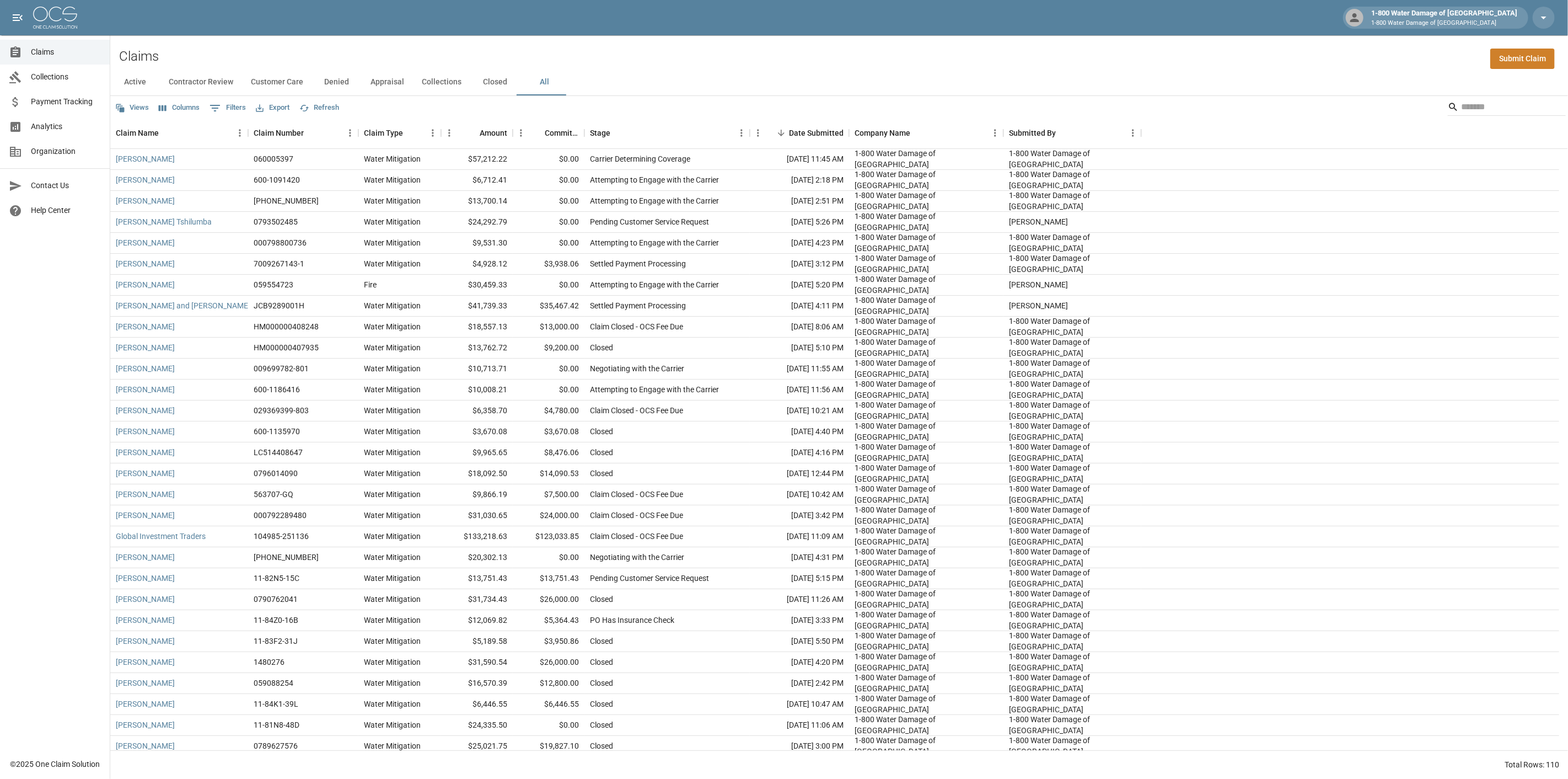
click at [381, 87] on button "Appraisal" at bounding box center [387, 82] width 51 height 26
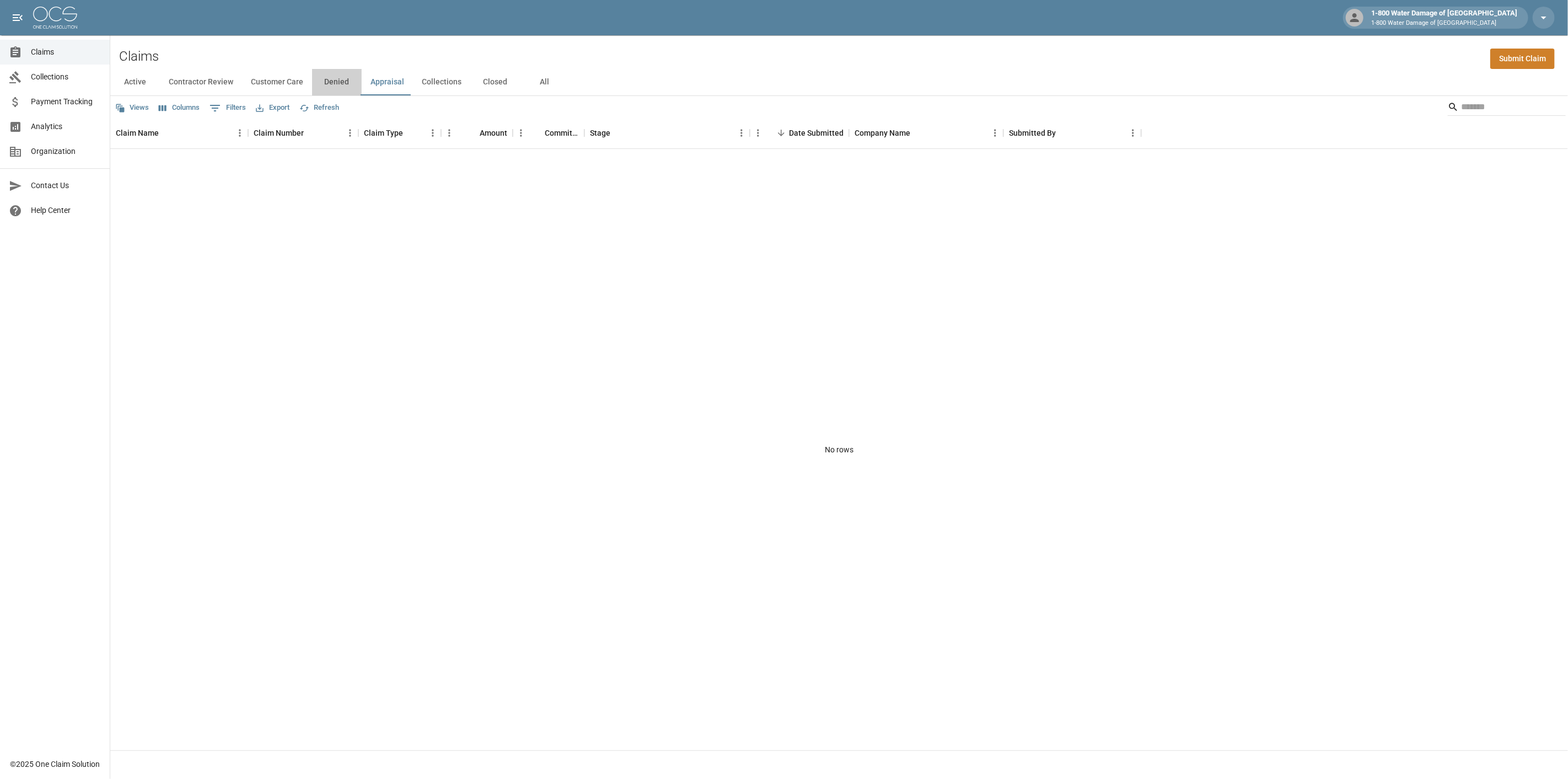
click at [348, 81] on button "Denied" at bounding box center [337, 82] width 50 height 26
click at [210, 77] on button "Contractor Review" at bounding box center [201, 82] width 82 height 26
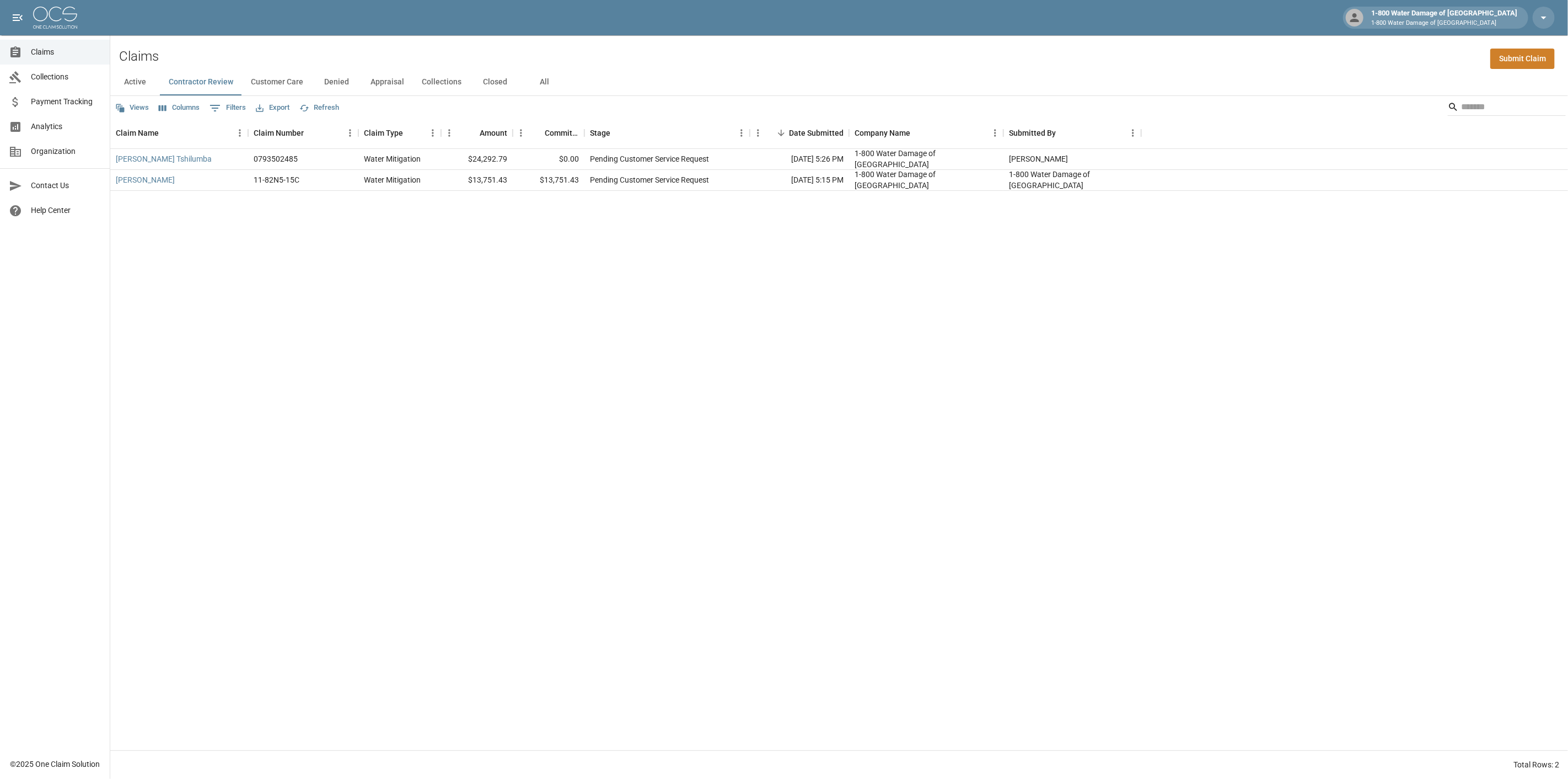
click at [279, 83] on button "Customer Care" at bounding box center [277, 82] width 70 height 26
click at [341, 83] on button "Denied" at bounding box center [337, 82] width 50 height 26
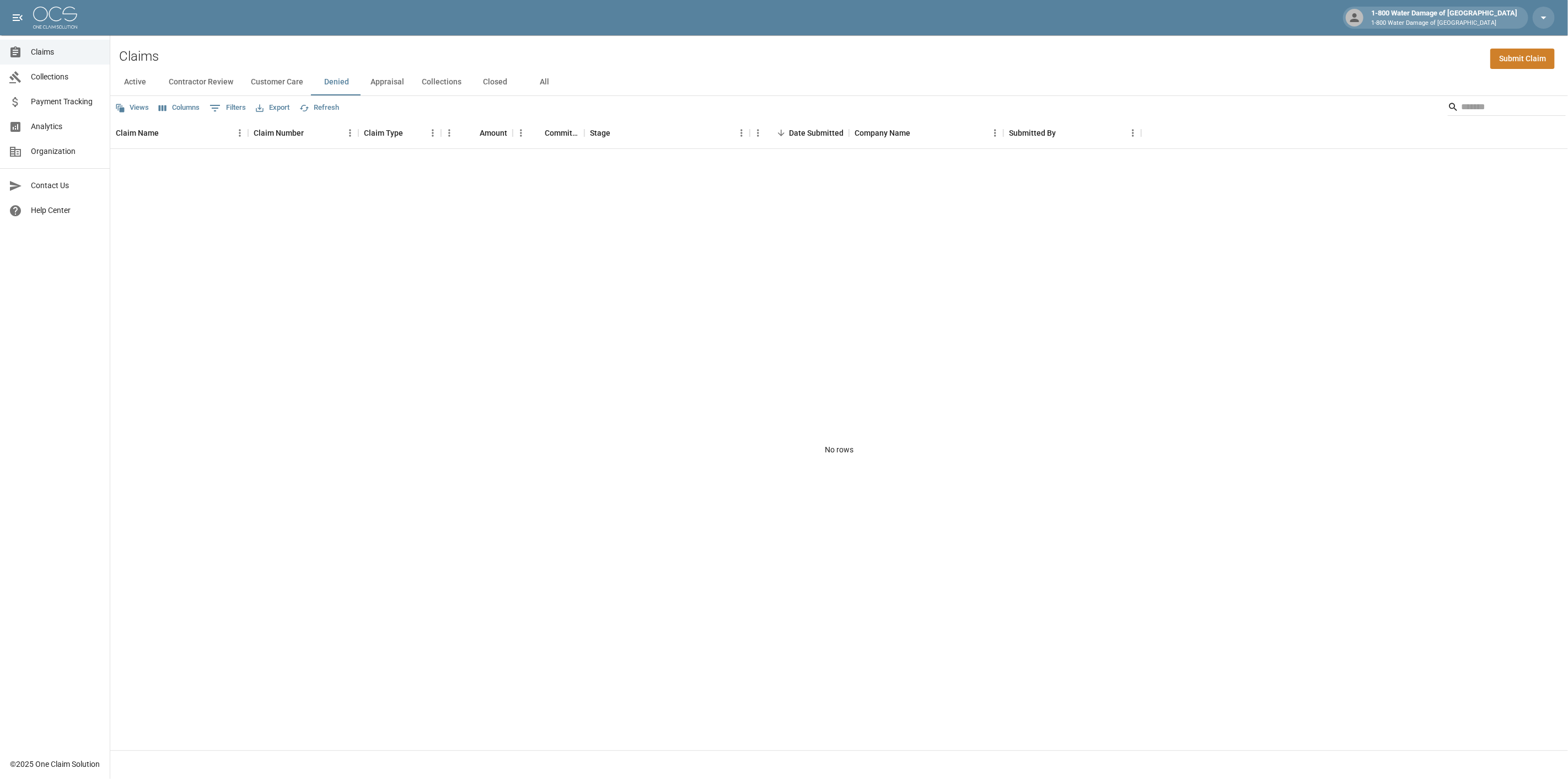
click at [383, 80] on button "Appraisal" at bounding box center [387, 82] width 51 height 26
click at [432, 84] on button "Collections" at bounding box center [441, 82] width 57 height 26
click at [499, 77] on button "Closed" at bounding box center [495, 82] width 50 height 26
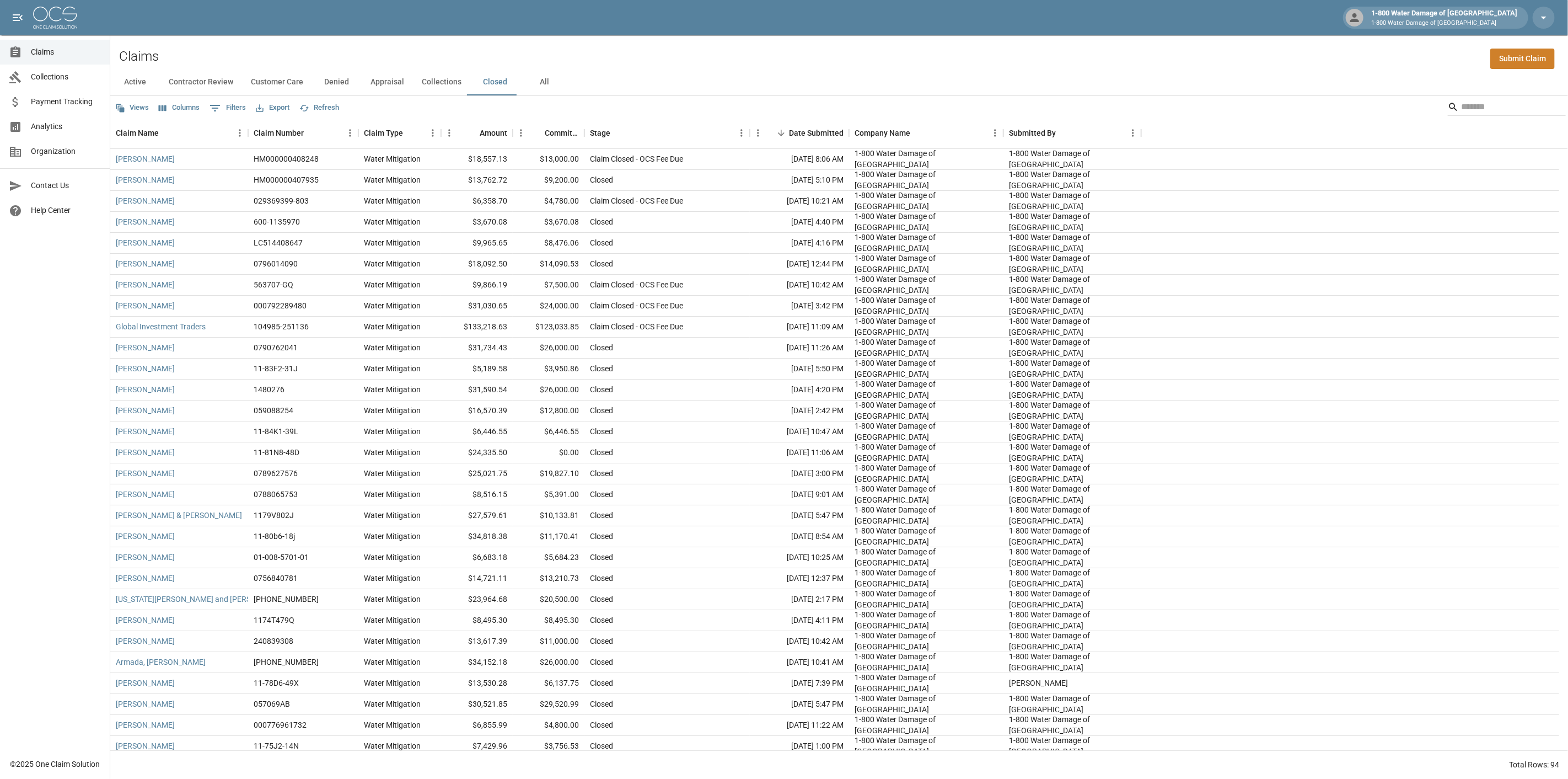
click at [133, 83] on button "Active" at bounding box center [135, 82] width 50 height 26
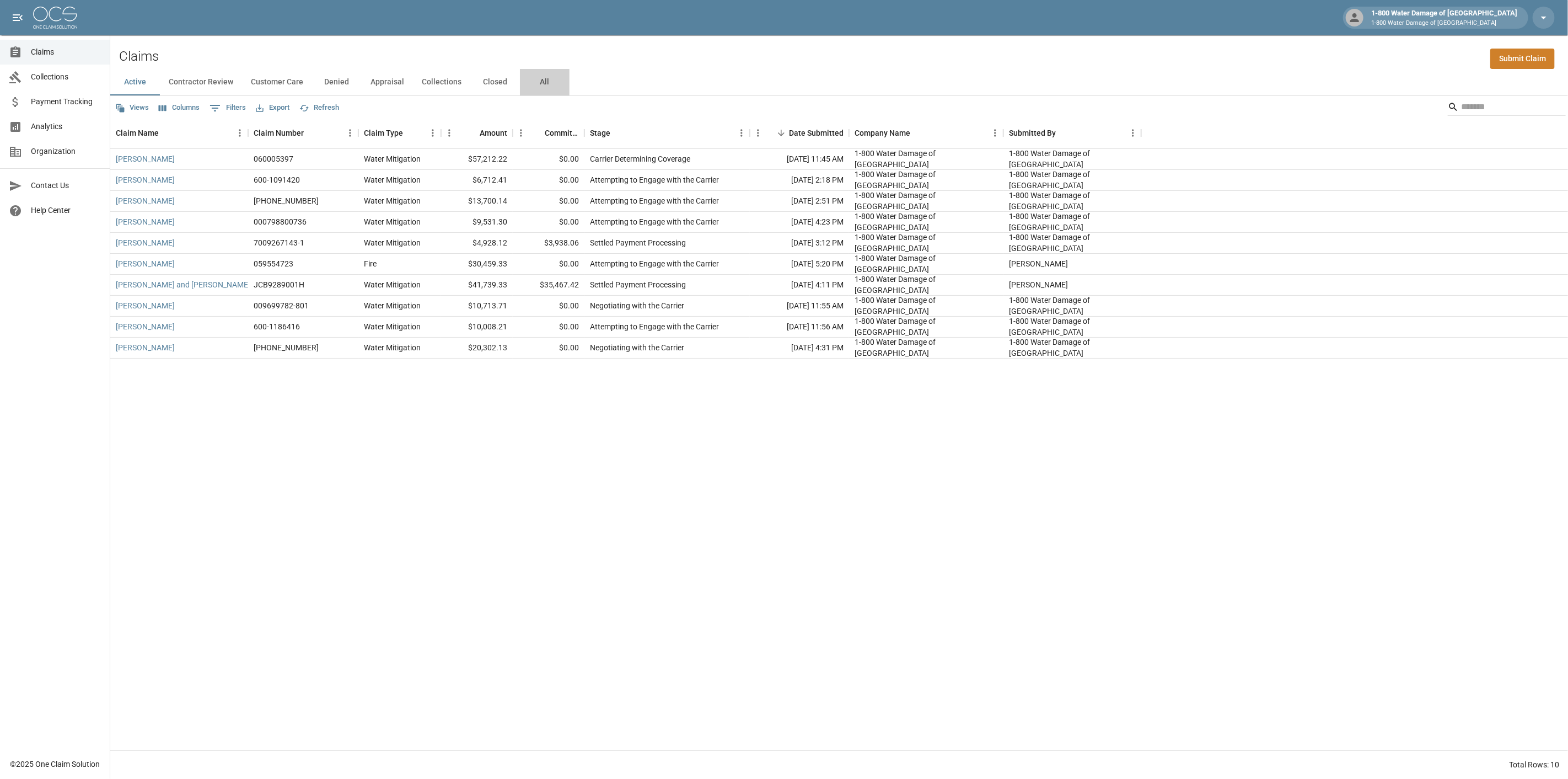
click at [541, 80] on button "All" at bounding box center [545, 82] width 50 height 26
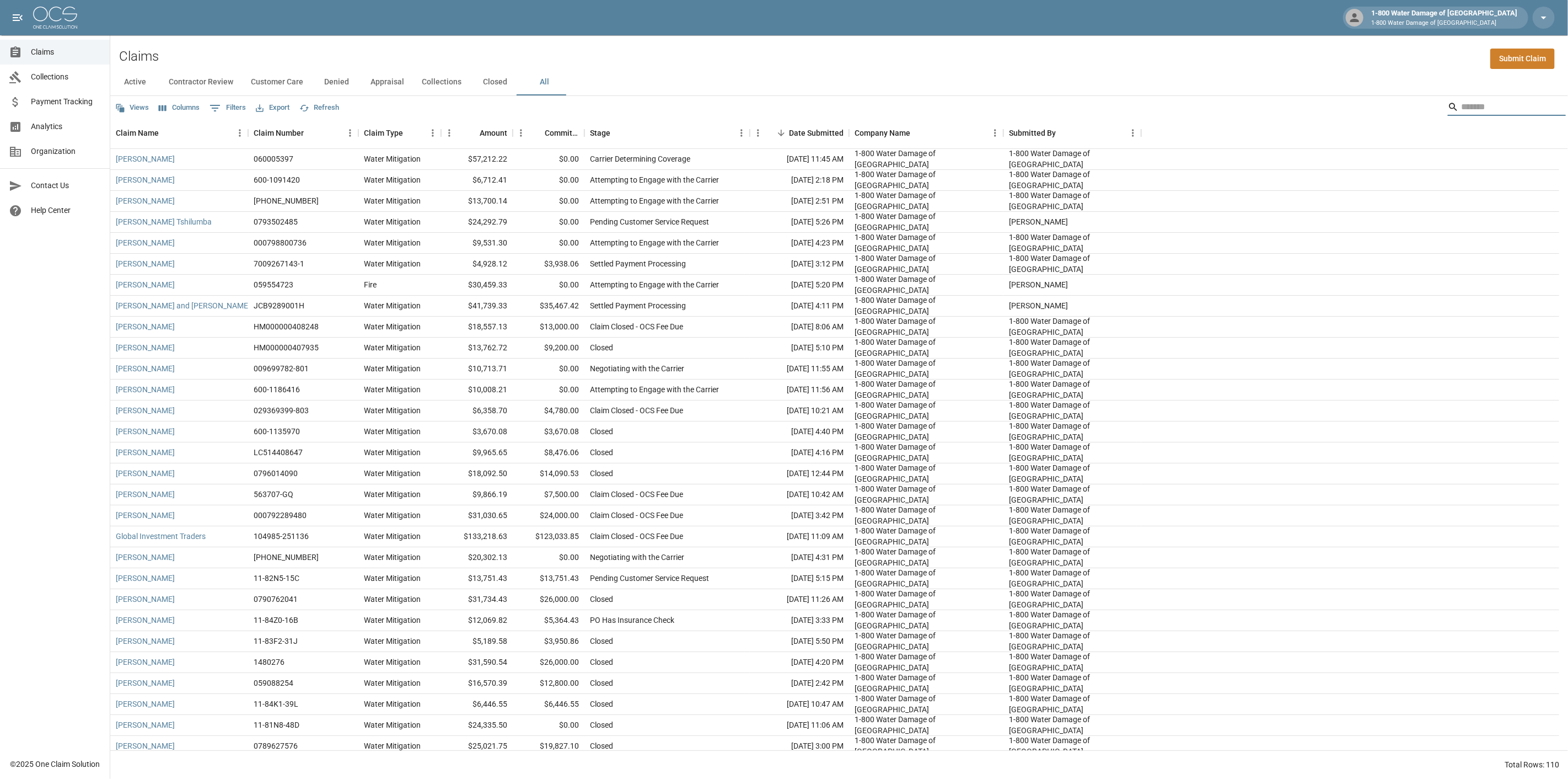
click at [1463, 113] on input "Search" at bounding box center [1505, 107] width 88 height 18
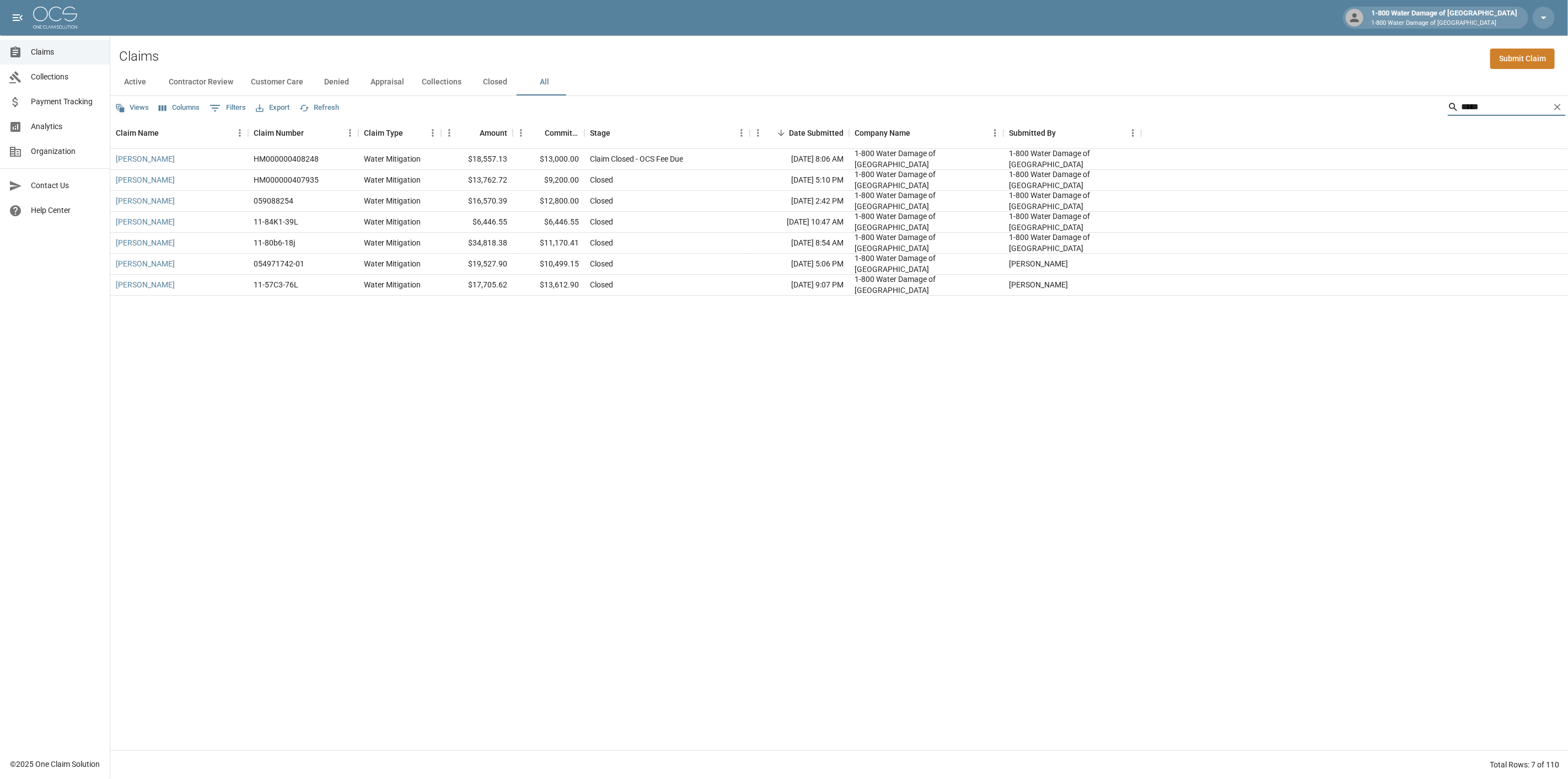
type input "*****"
click at [153, 284] on link "[PERSON_NAME]" at bounding box center [145, 284] width 59 height 11
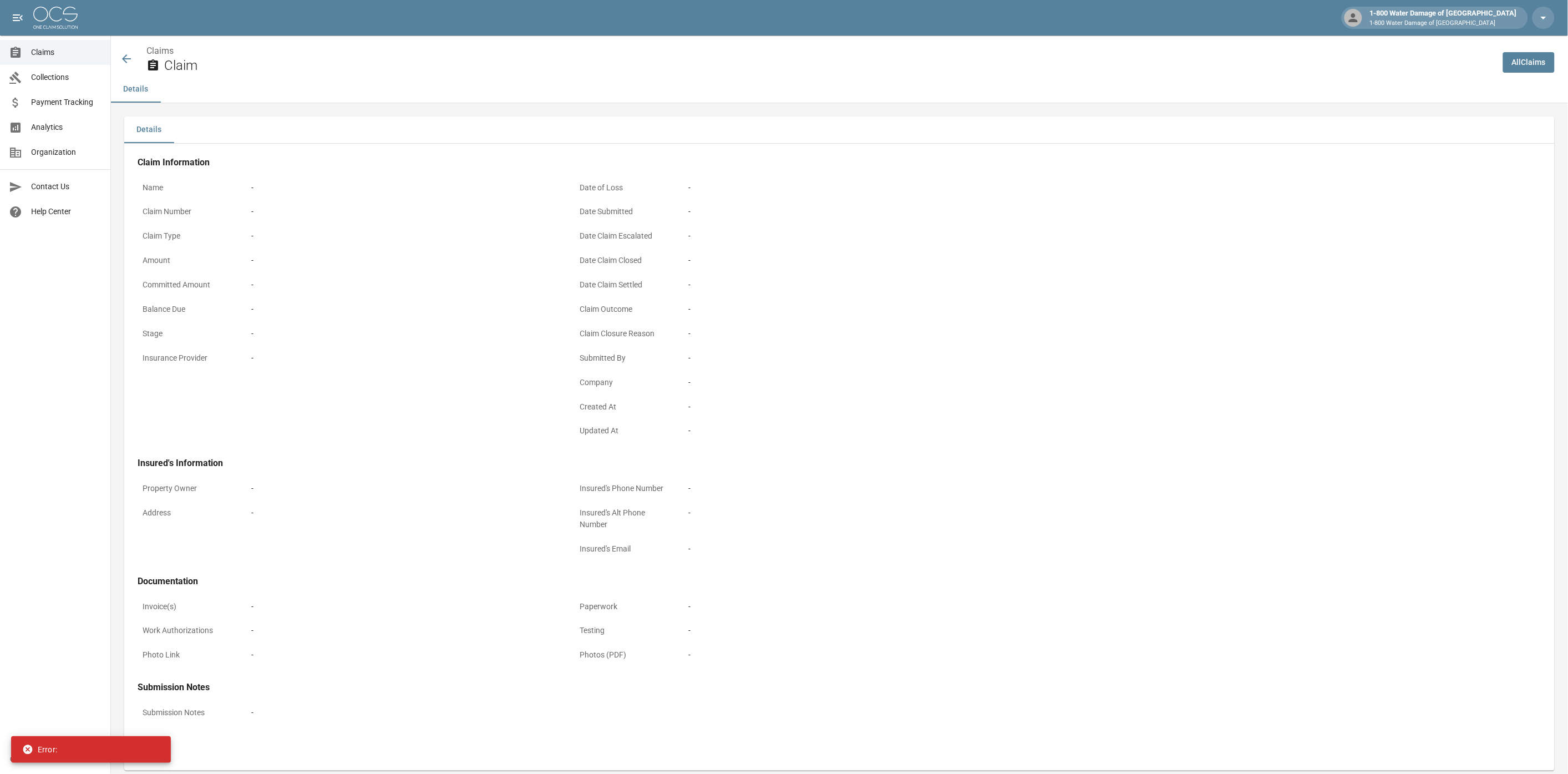
click at [127, 53] on icon at bounding box center [127, 59] width 13 height 13
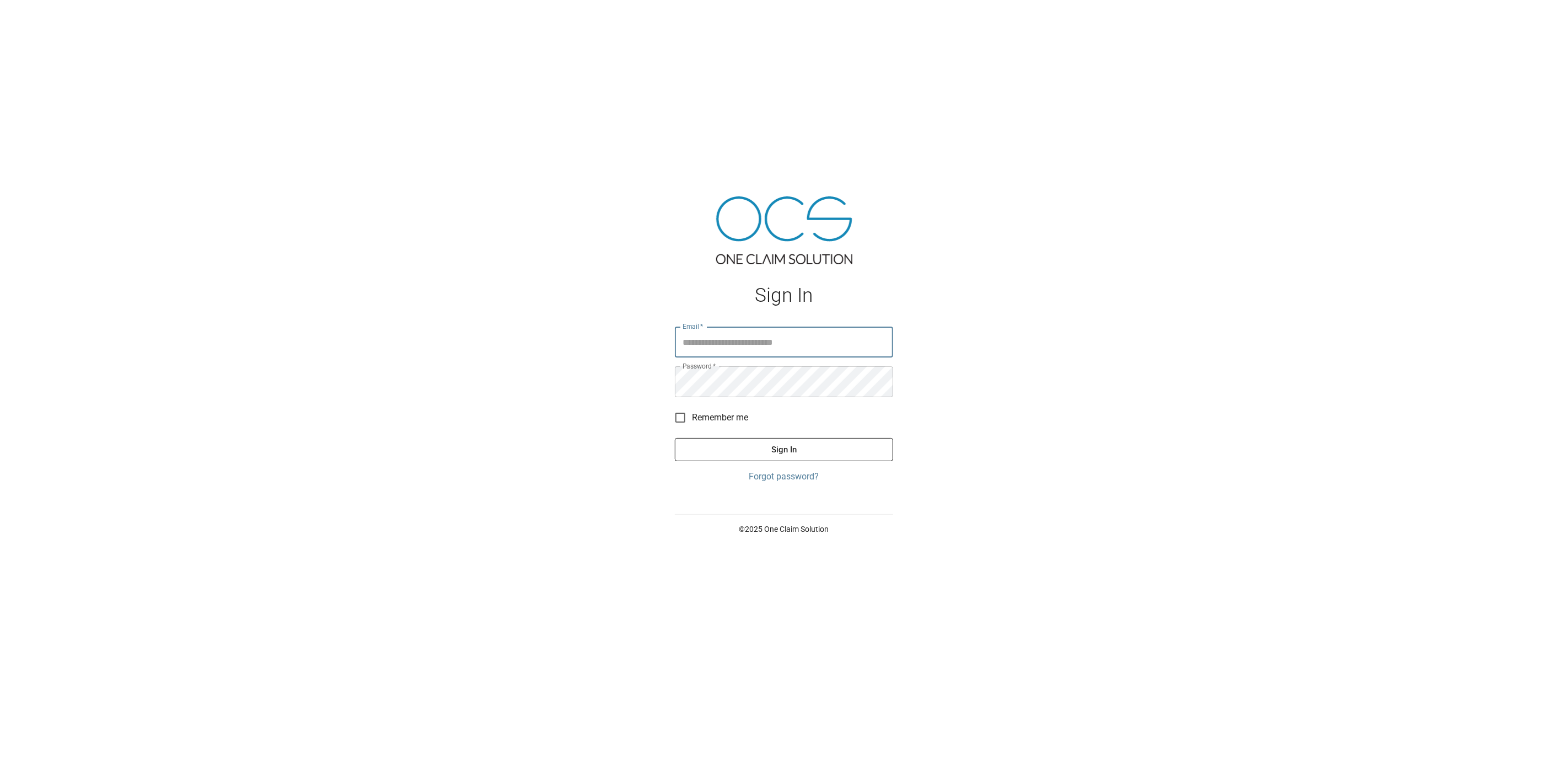
type input "**********"
click at [786, 448] on button "Sign In" at bounding box center [784, 449] width 219 height 23
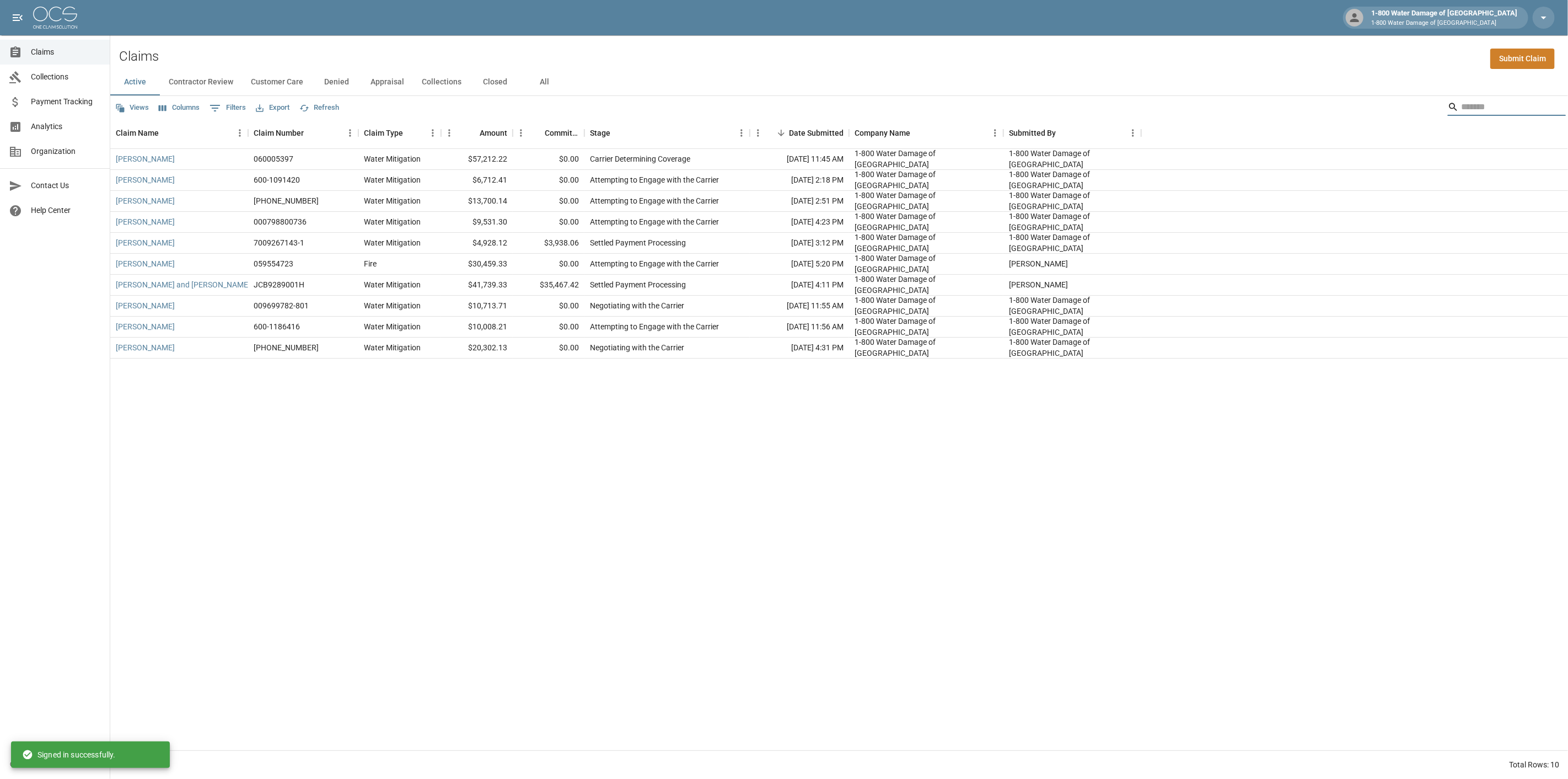
click at [1492, 107] on input "Search" at bounding box center [1505, 107] width 88 height 18
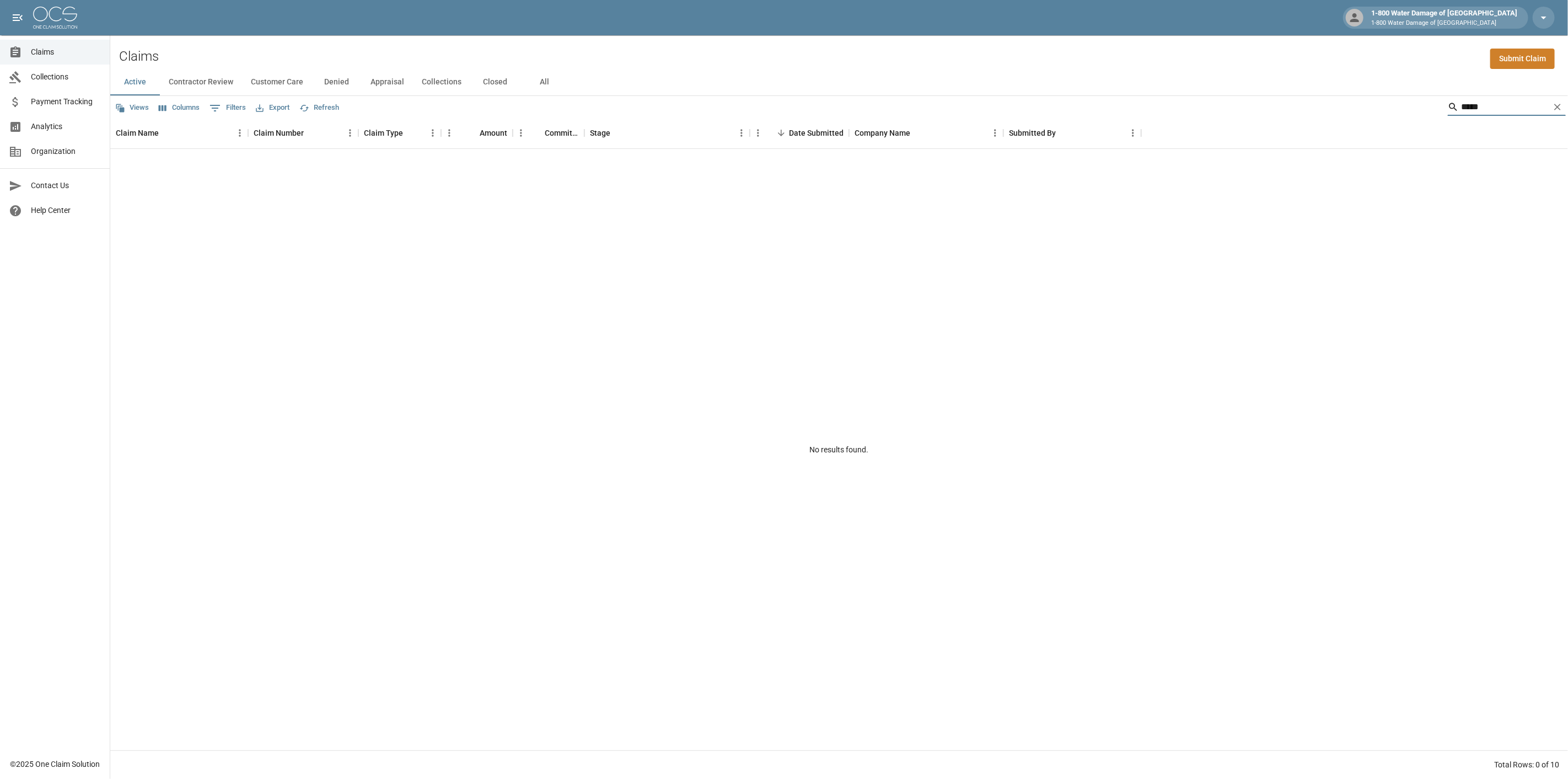
type input "*****"
click at [541, 80] on button "All" at bounding box center [545, 82] width 50 height 26
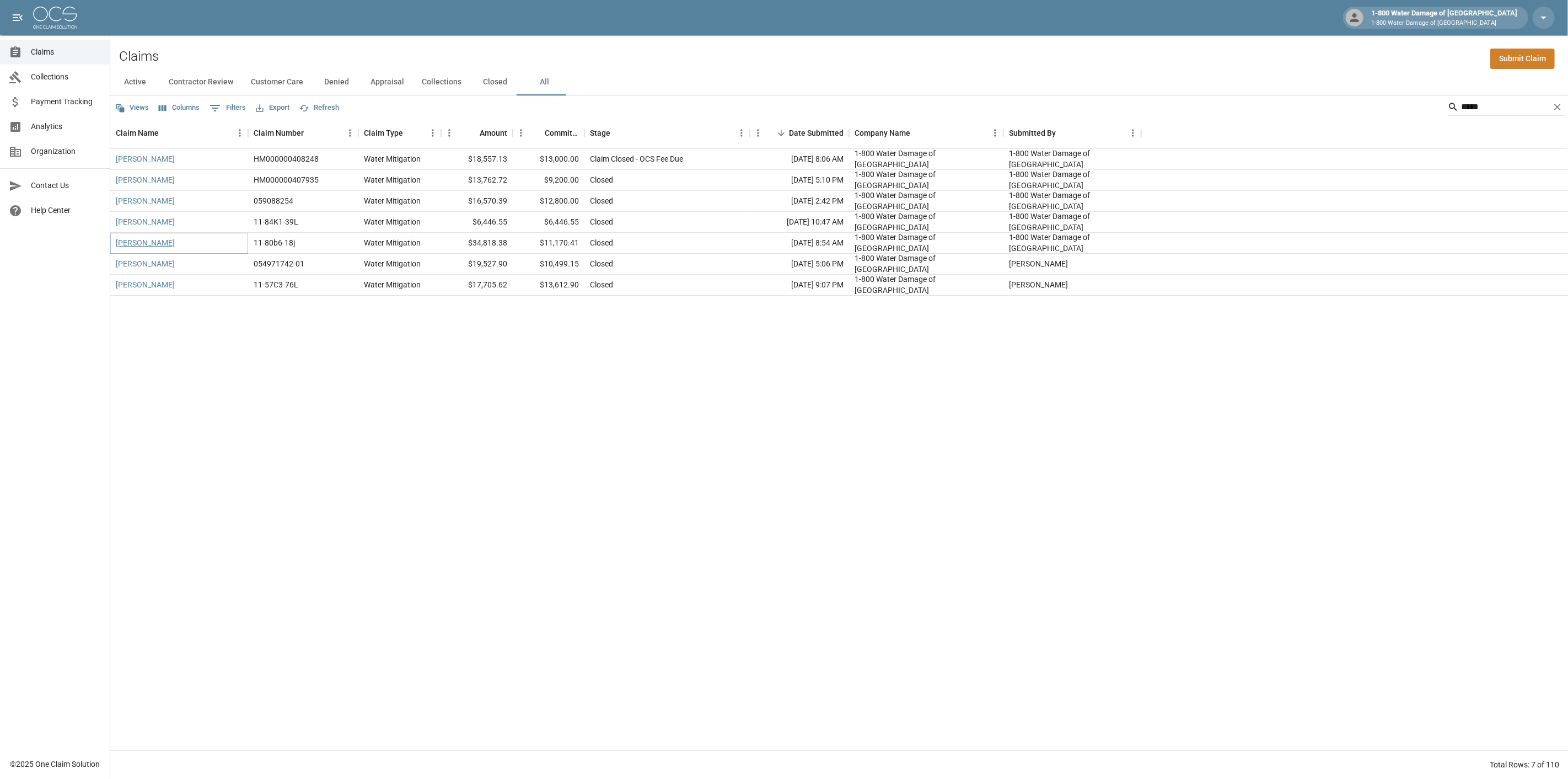
click at [150, 244] on link "[PERSON_NAME]" at bounding box center [145, 242] width 59 height 11
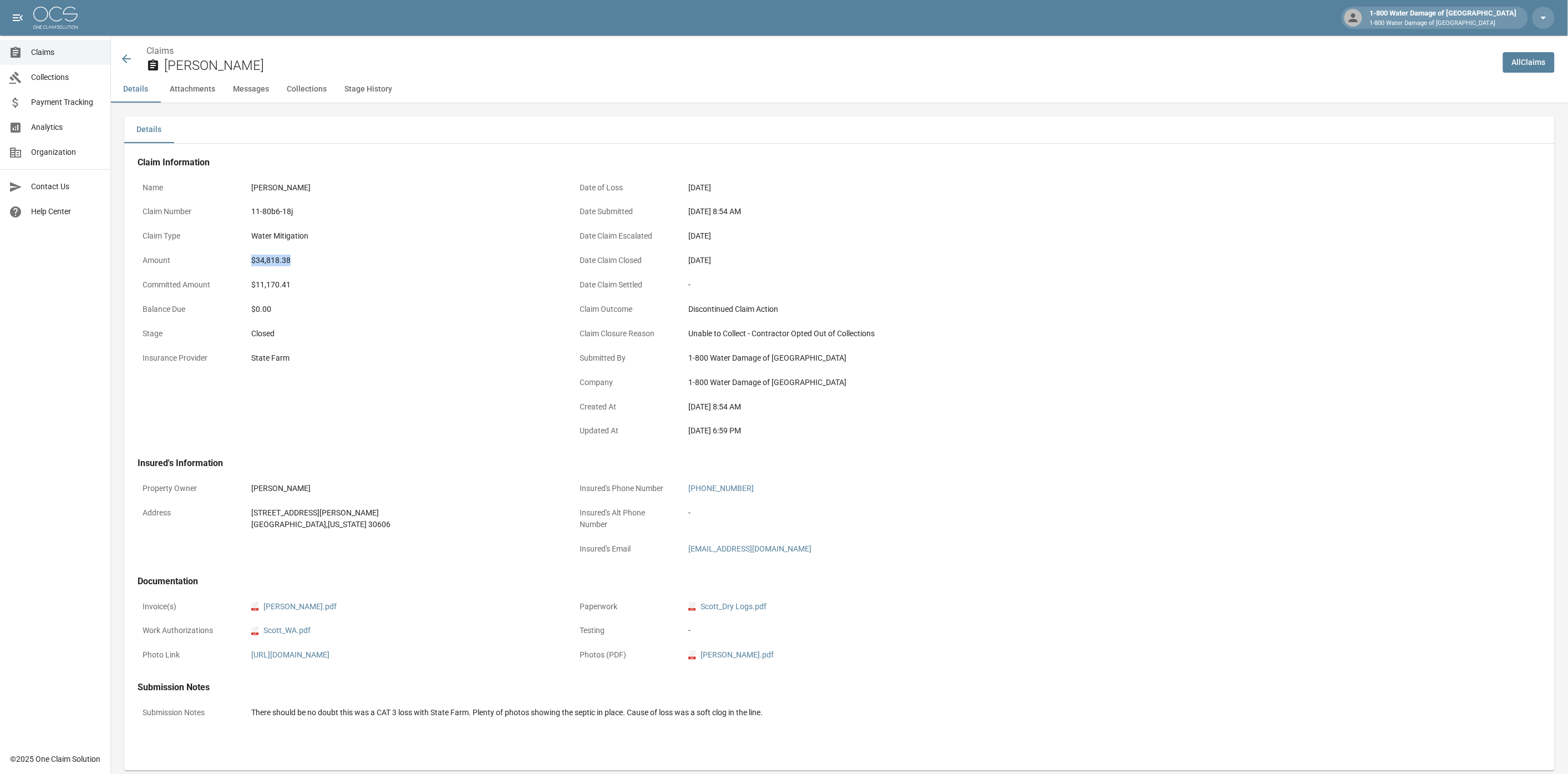
drag, startPoint x: 280, startPoint y: 262, endPoint x: 303, endPoint y: 262, distance: 23.0
click at [303, 262] on div "$34,818.38" at bounding box center [403, 260] width 305 height 12
click at [365, 362] on div "State Farm" at bounding box center [403, 358] width 305 height 12
drag, startPoint x: 252, startPoint y: 278, endPoint x: 281, endPoint y: 284, distance: 29.6
click at [281, 284] on div "$11,170.41" at bounding box center [403, 284] width 315 height 21
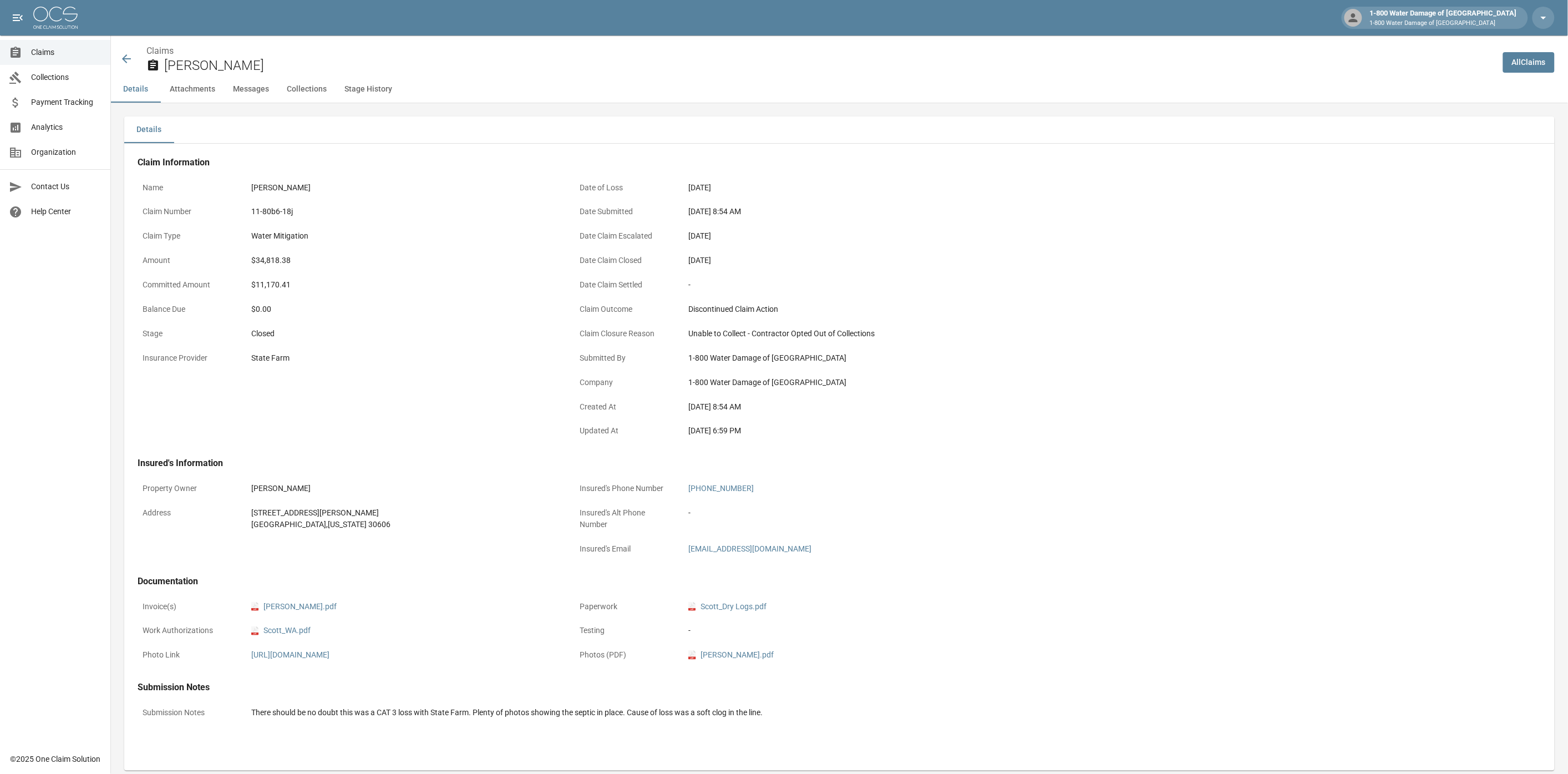
click at [304, 291] on div "$11,170.41" at bounding box center [403, 284] width 315 height 21
drag, startPoint x: 250, startPoint y: 285, endPoint x: 304, endPoint y: 291, distance: 54.3
click at [304, 291] on div "$11,170.41" at bounding box center [403, 284] width 315 height 21
drag, startPoint x: 457, startPoint y: 274, endPoint x: 384, endPoint y: 261, distance: 74.1
click at [457, 274] on div "$11,170.41" at bounding box center [403, 284] width 315 height 21
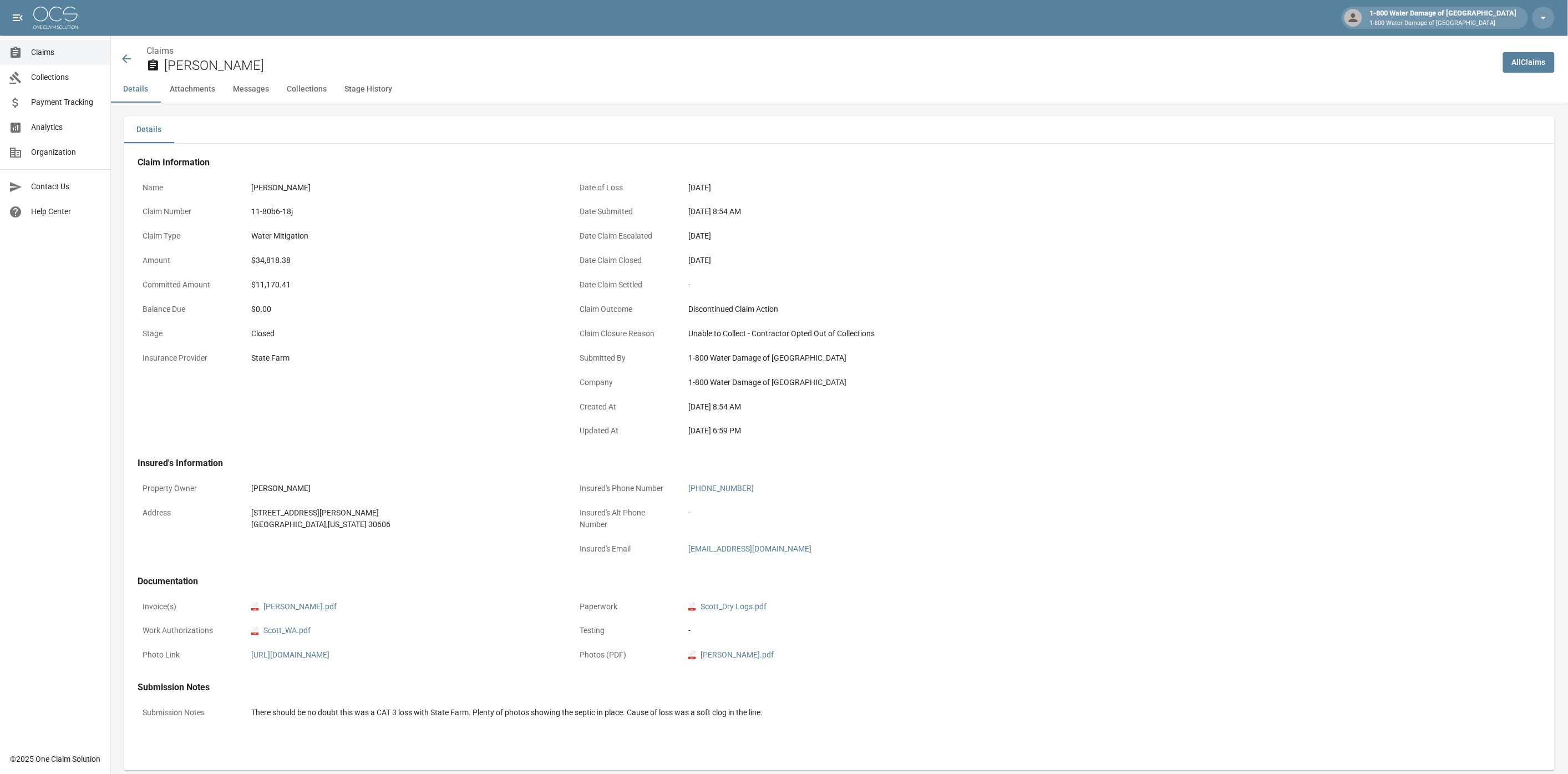
drag, startPoint x: 1223, startPoint y: 279, endPoint x: 1218, endPoint y: 263, distance: 16.8
click at [1218, 263] on div "Details Claim Information Name [PERSON_NAME] Claim Number 11-80b6-18j Claim Typ…" at bounding box center [839, 443] width 1430 height 654
click at [991, 377] on div "1-800 Water Damage of [GEOGRAPHIC_DATA]" at bounding box center [841, 382] width 305 height 12
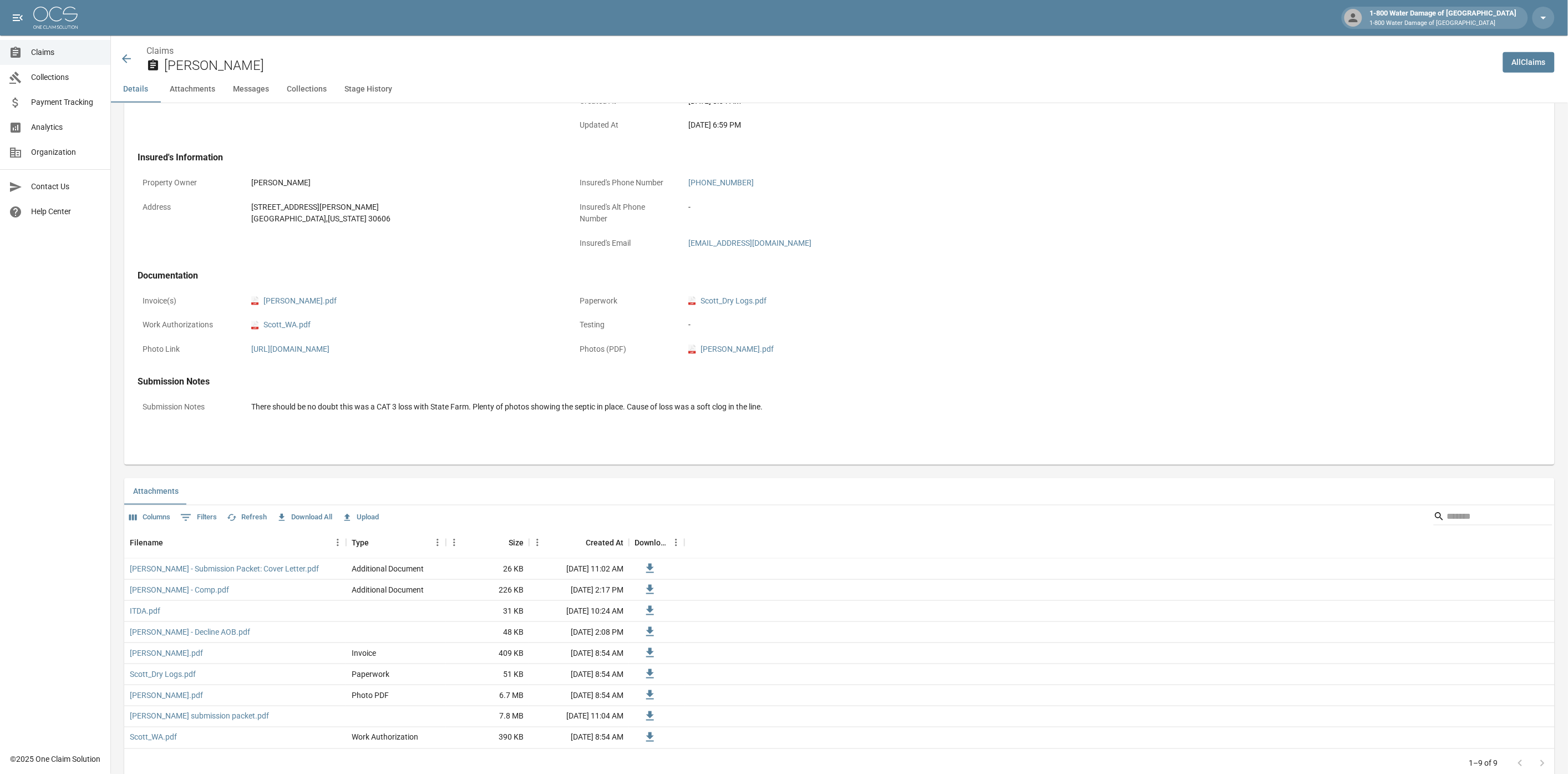
scroll to position [369, 0]
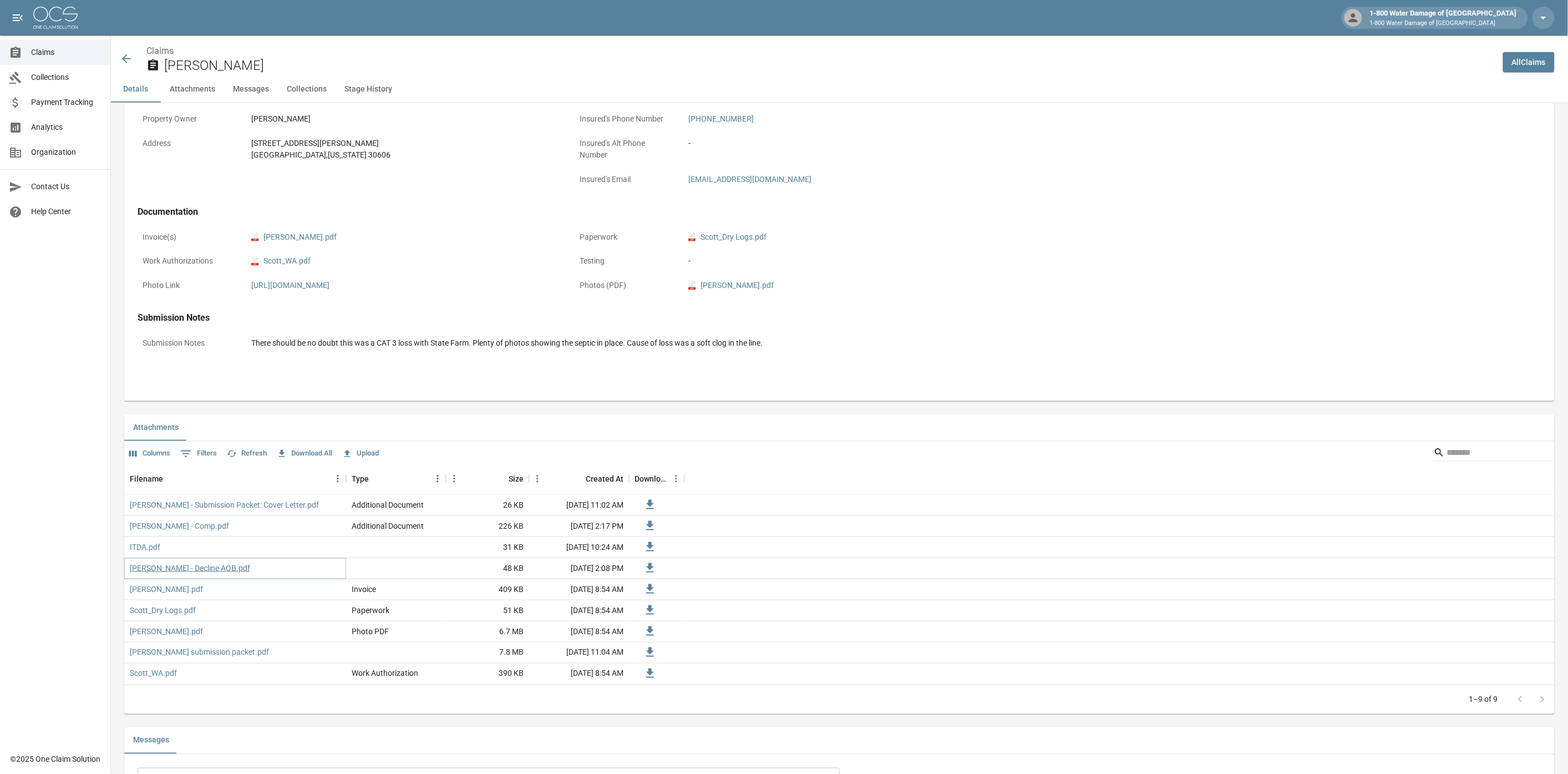
click at [184, 569] on link "[PERSON_NAME] - Decline AOB.pdf" at bounding box center [190, 568] width 121 height 11
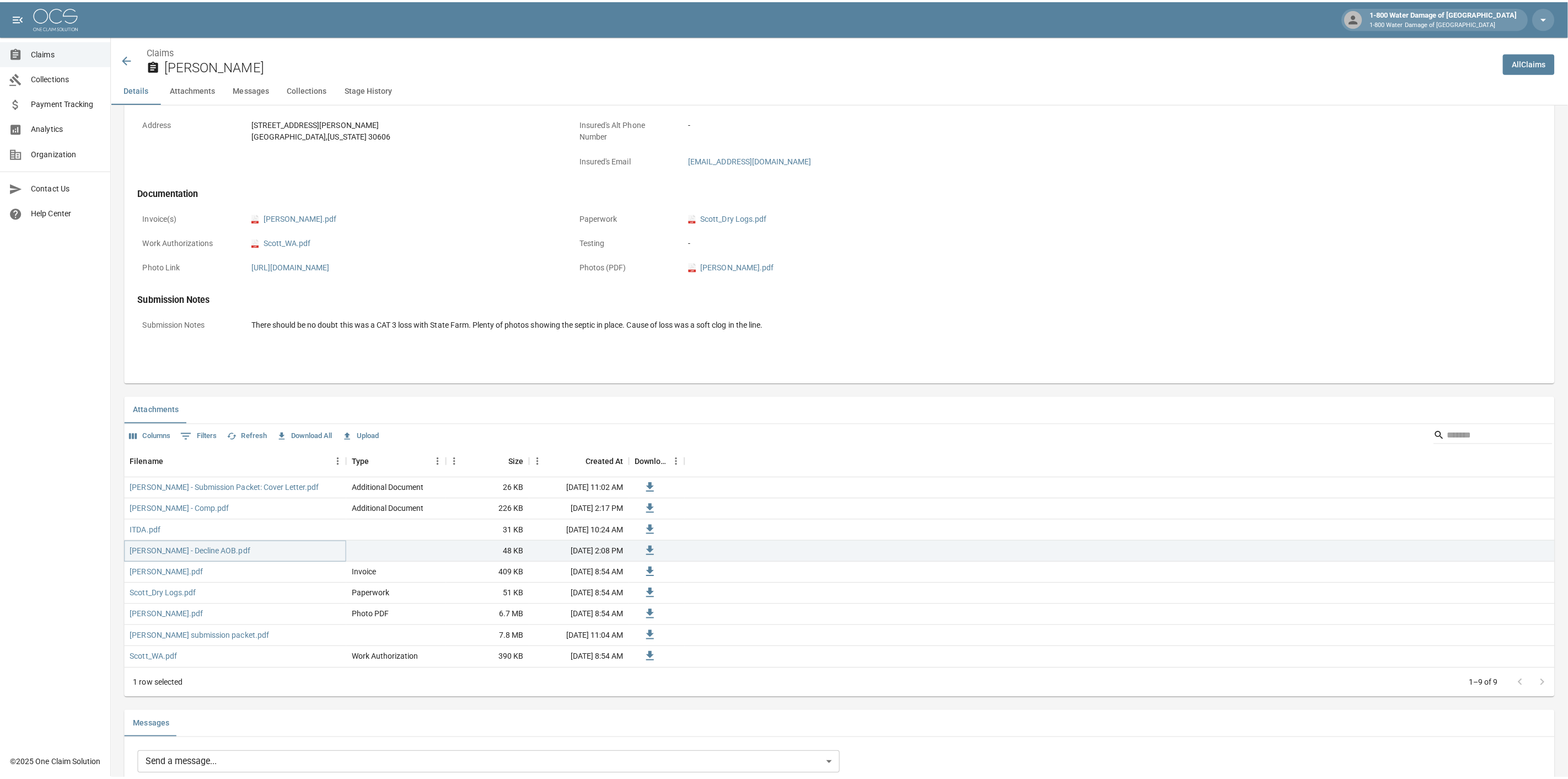
scroll to position [0, 0]
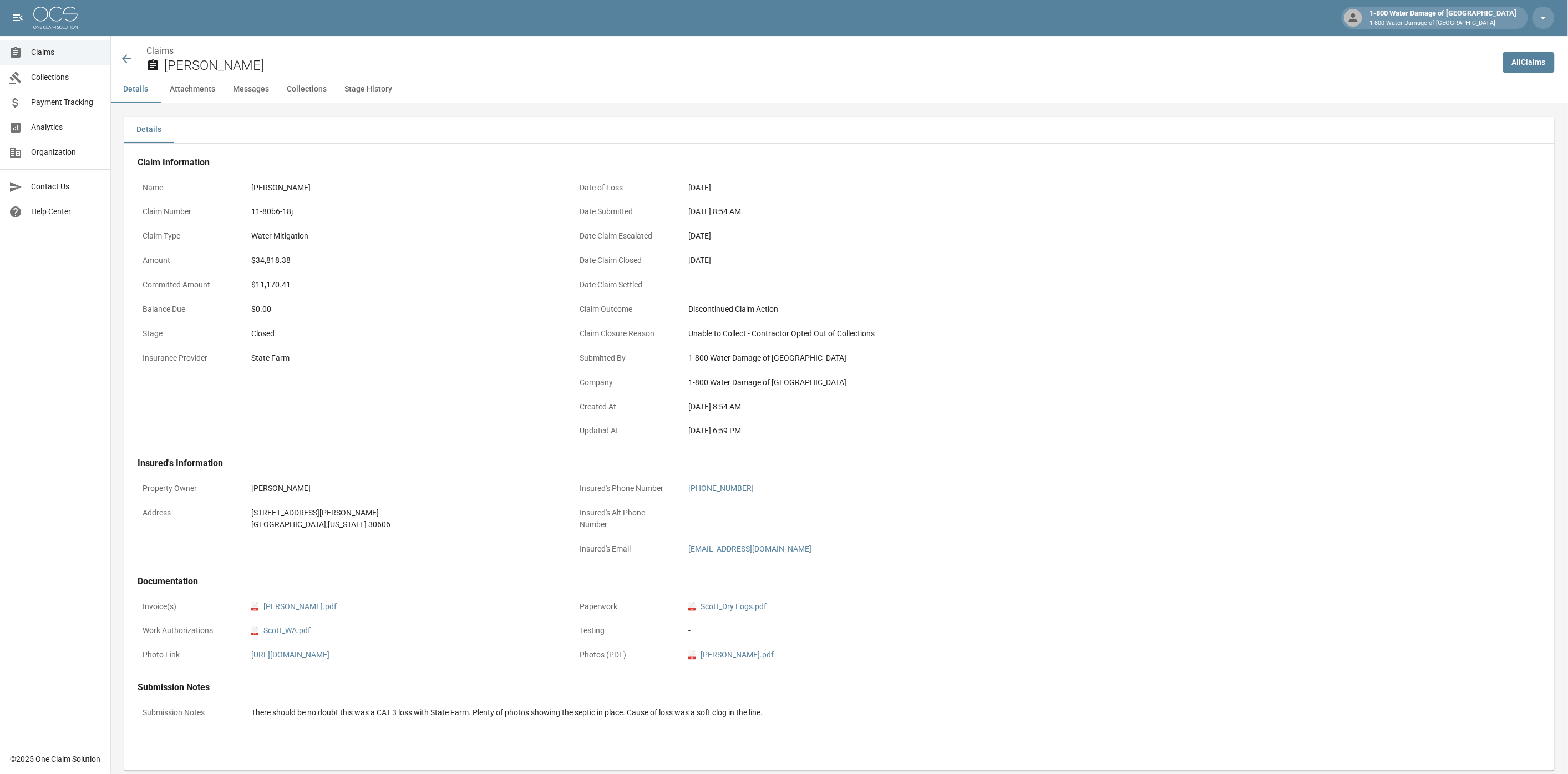
click at [126, 58] on icon at bounding box center [127, 59] width 13 height 13
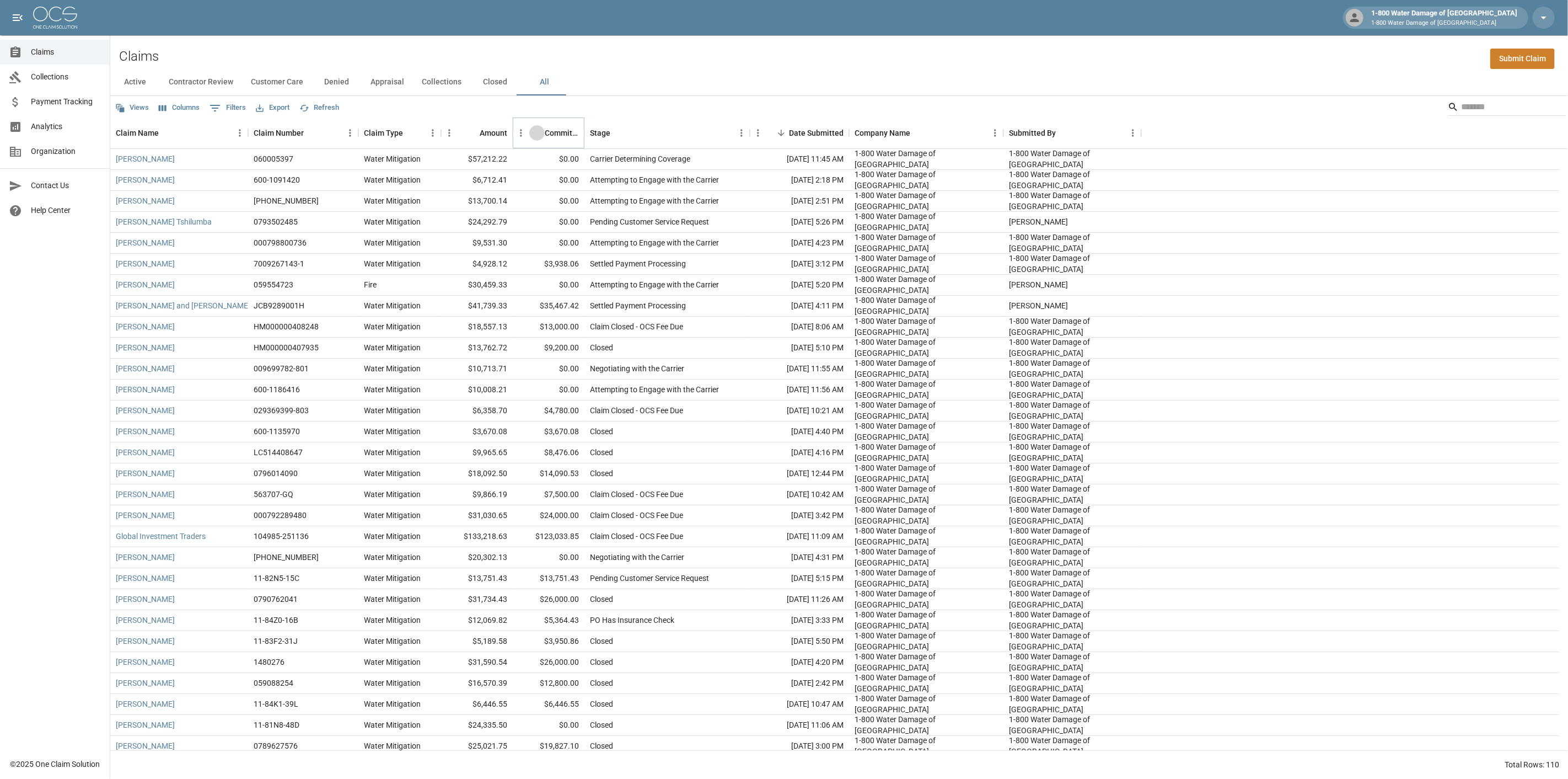
click at [537, 138] on button "Sort" at bounding box center [537, 133] width 15 height 15
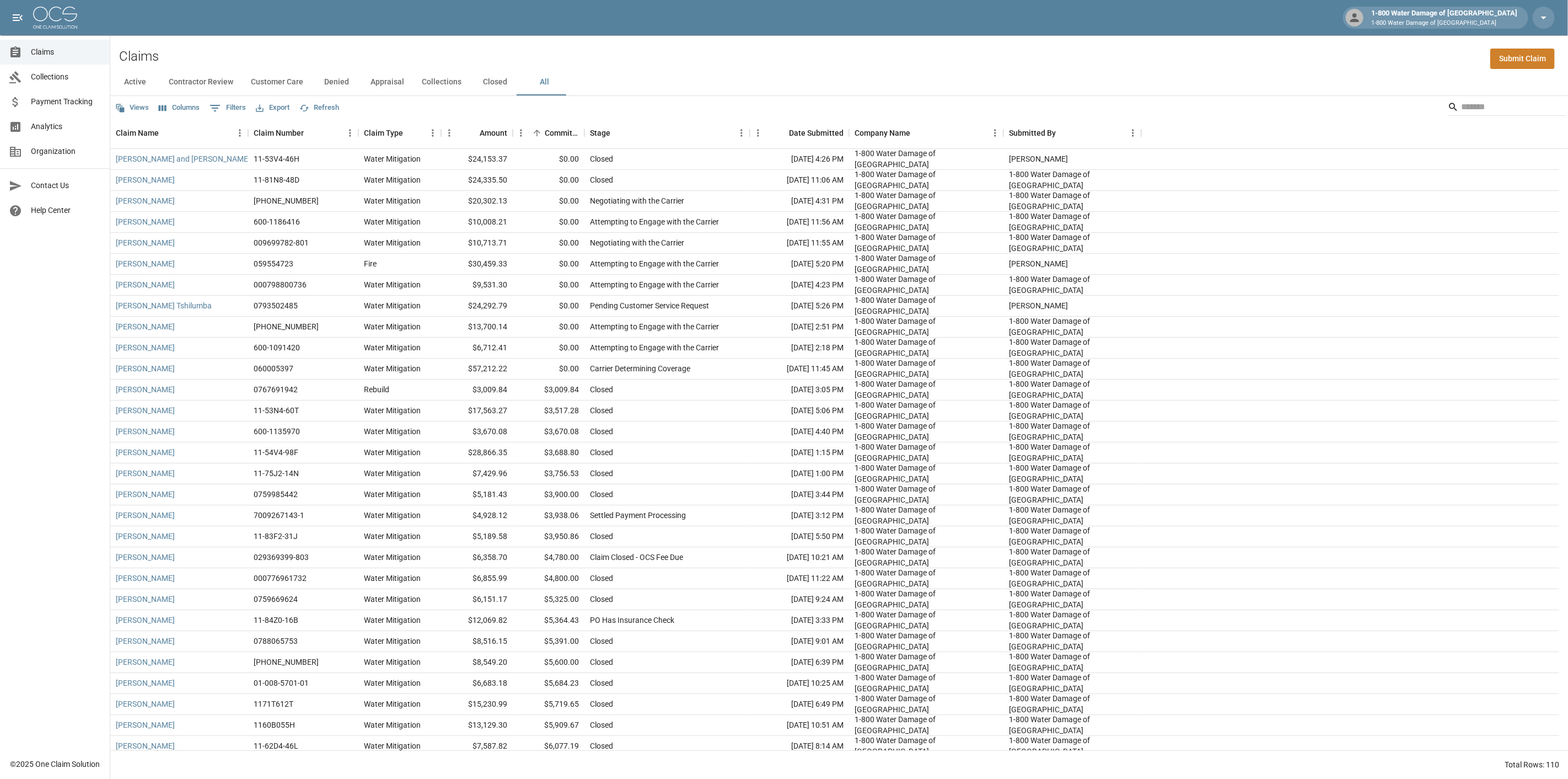
click at [132, 83] on button "Active" at bounding box center [135, 82] width 50 height 26
